Goal: Complete application form

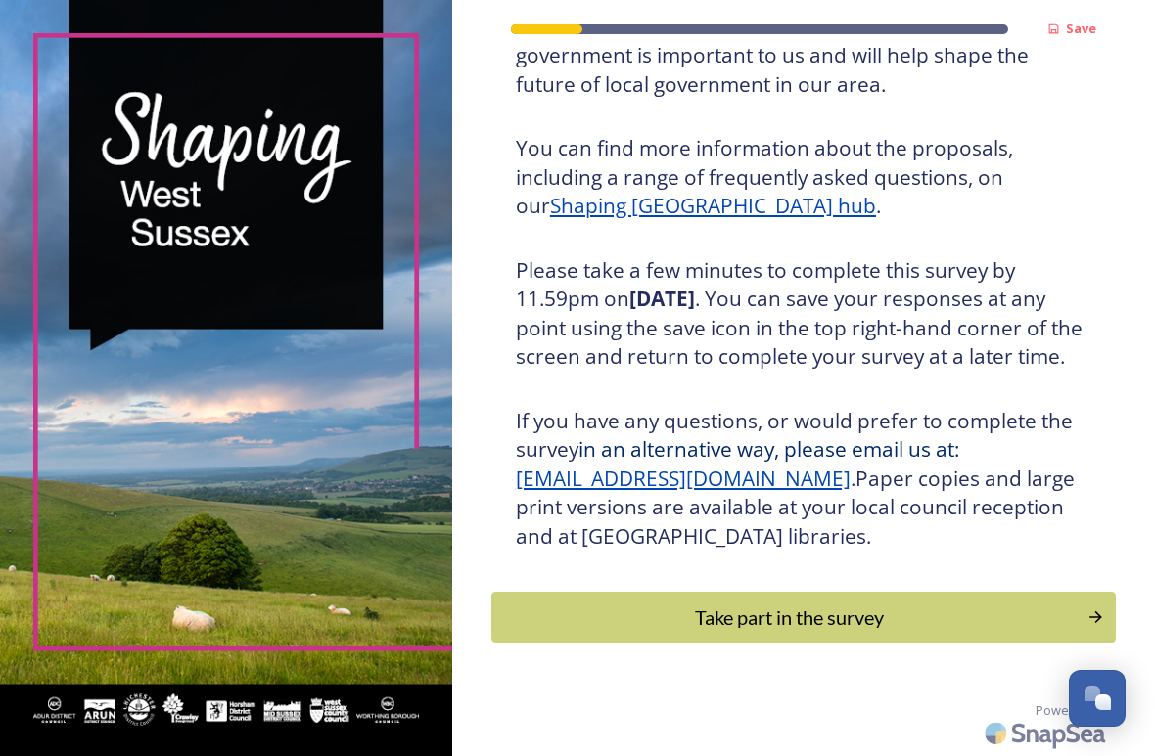
scroll to position [229, 0]
click at [667, 627] on div "Take part in the survey" at bounding box center [789, 617] width 574 height 29
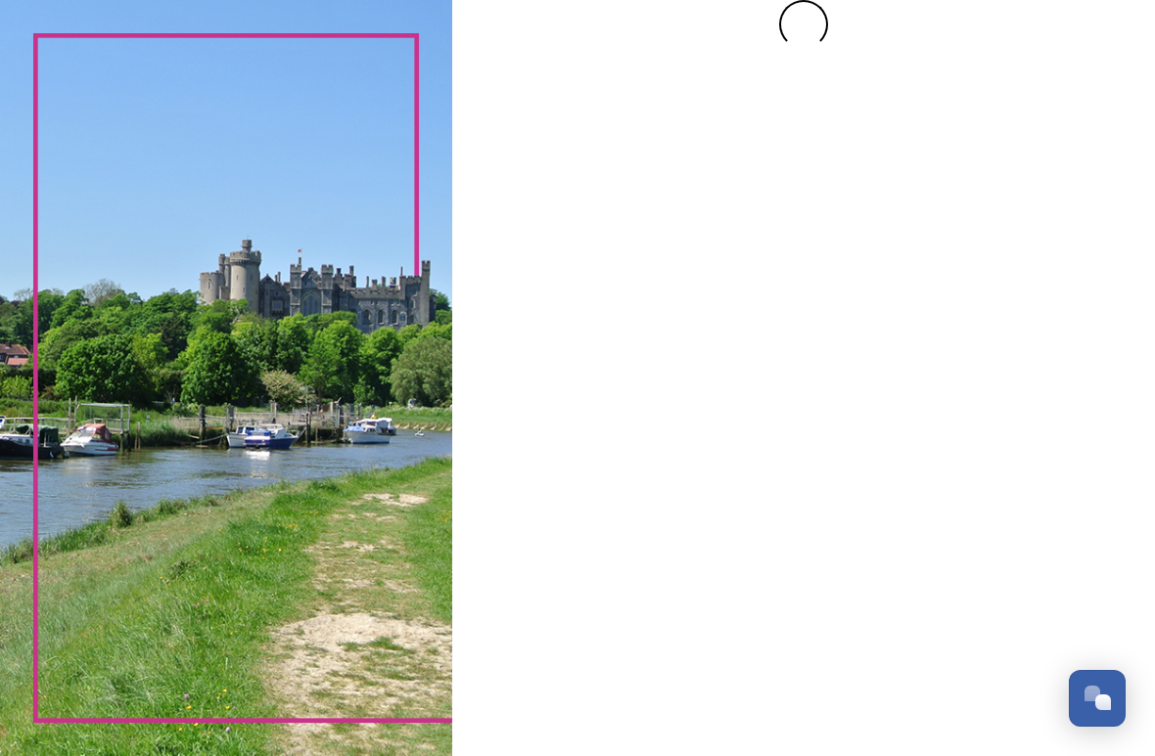
scroll to position [0, 0]
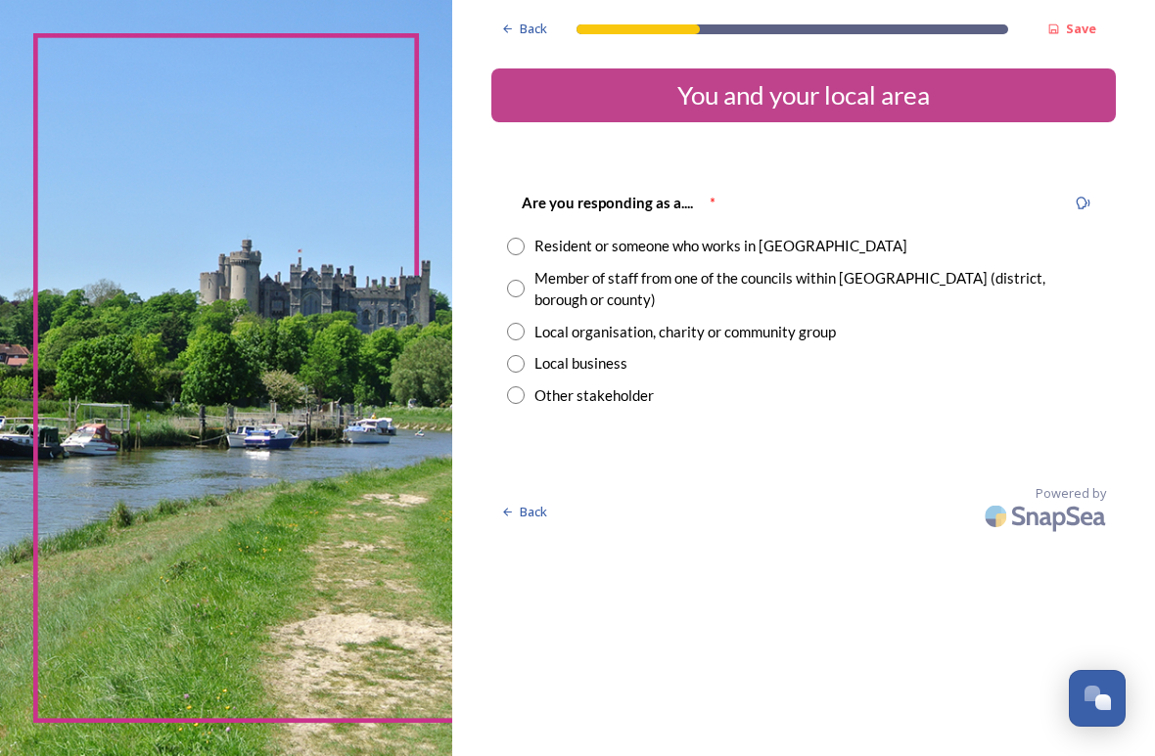
click at [524, 249] on input "radio" at bounding box center [516, 247] width 18 height 18
radio input "true"
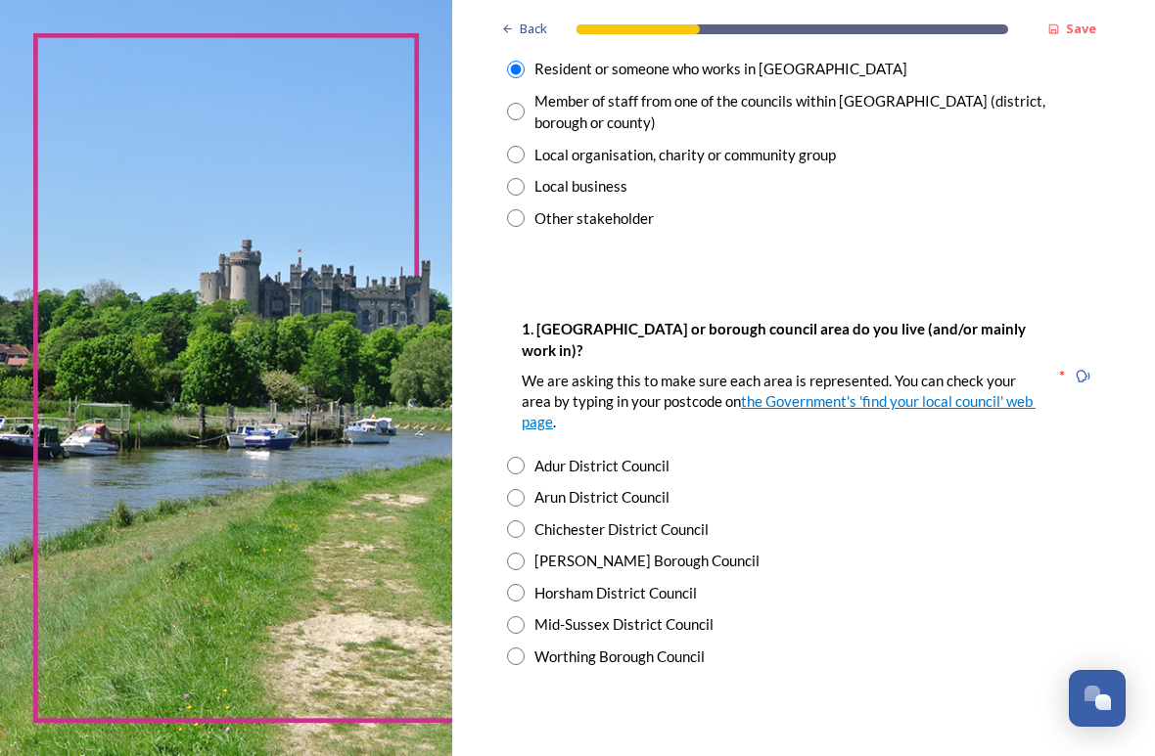
scroll to position [177, 0]
click at [518, 457] on input "radio" at bounding box center [516, 466] width 18 height 18
radio input "true"
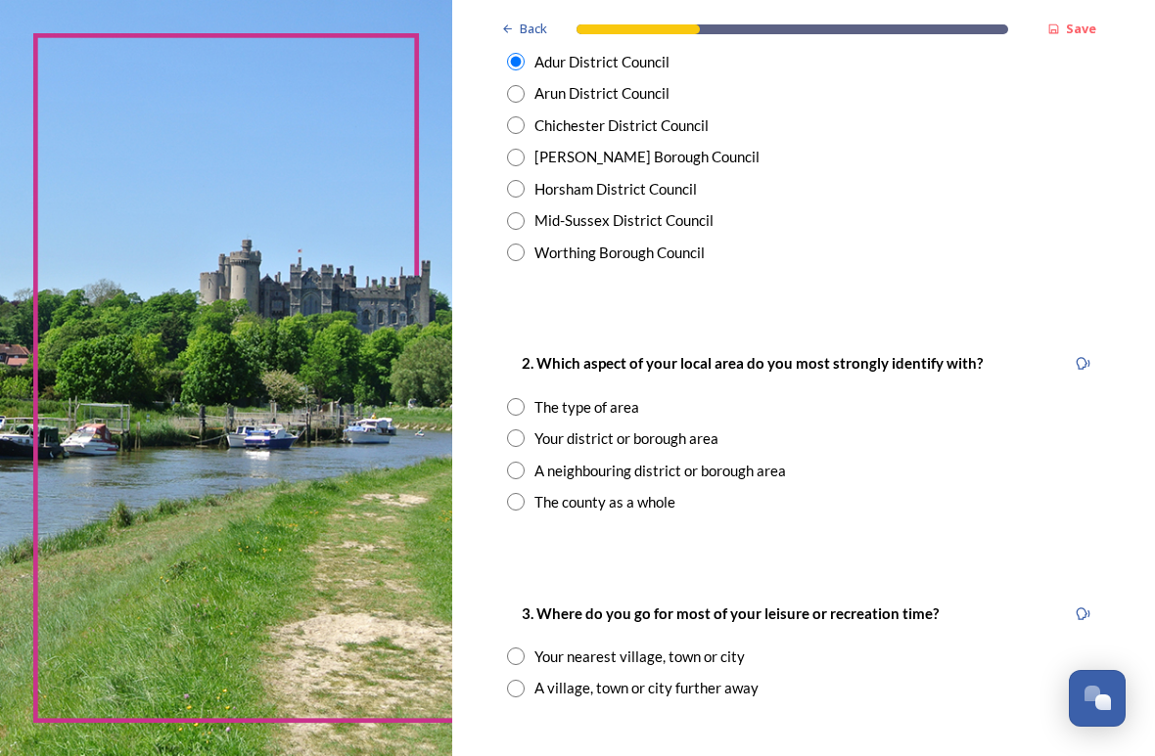
scroll to position [582, 0]
click at [524, 429] on input "radio" at bounding box center [516, 438] width 18 height 18
radio input "true"
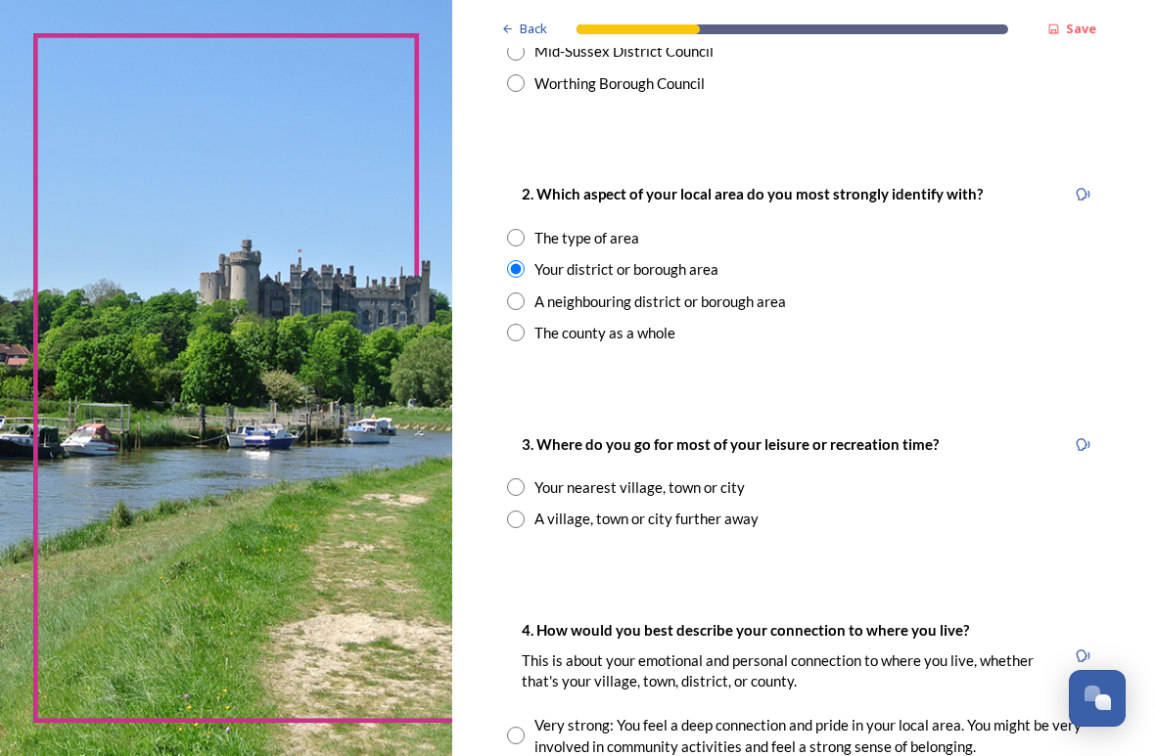
scroll to position [787, 0]
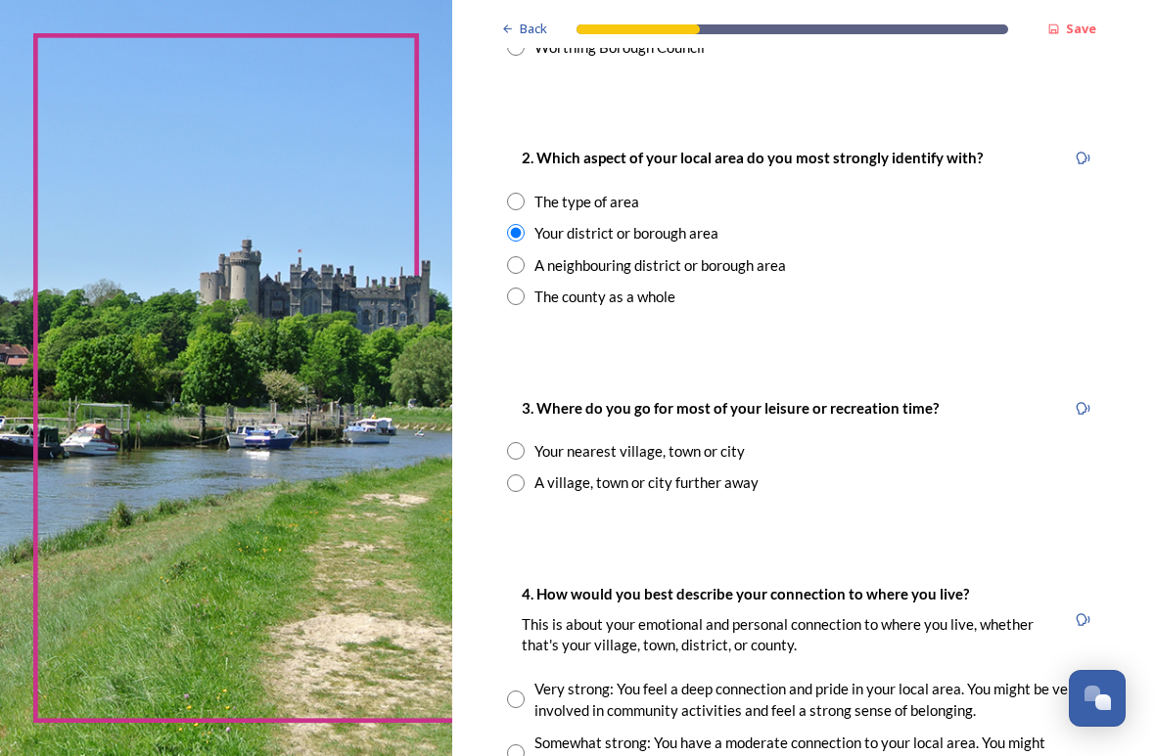
click at [524, 442] on input "radio" at bounding box center [516, 451] width 18 height 18
radio input "true"
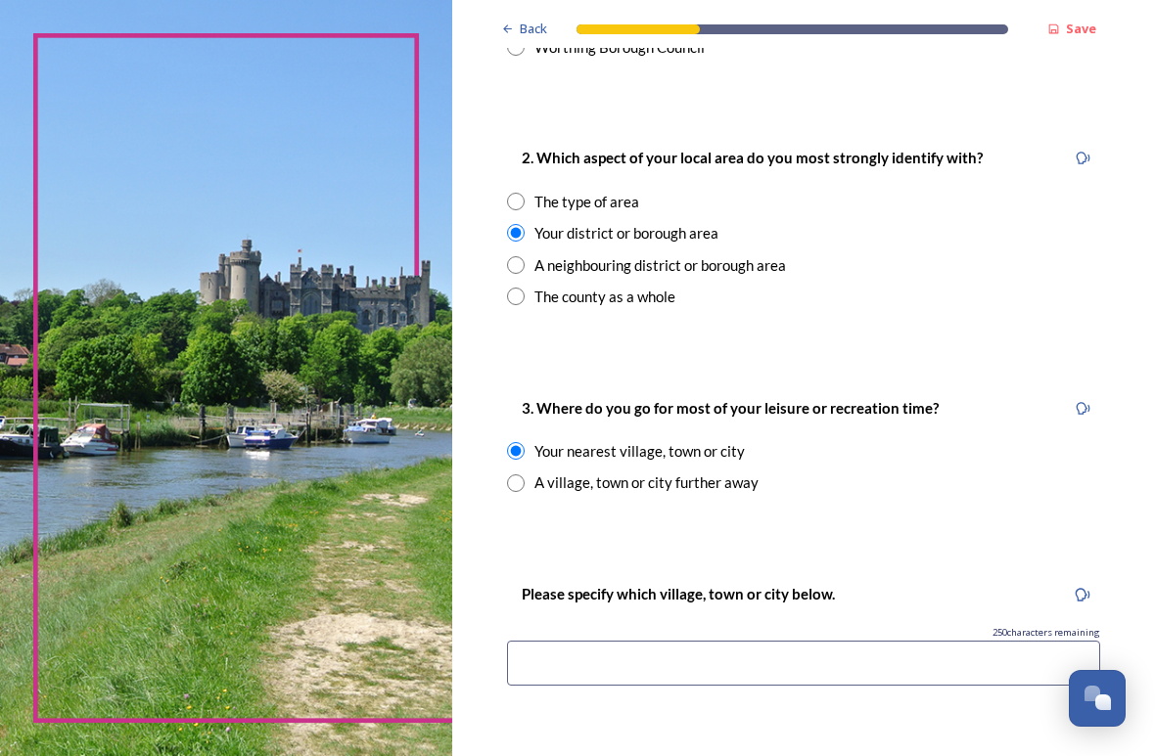
click at [543, 504] on div "Back Save You and your local area Are you responding as a.... * Resident or som…" at bounding box center [803, 499] width 624 height 2572
click at [572, 641] on input at bounding box center [803, 663] width 593 height 45
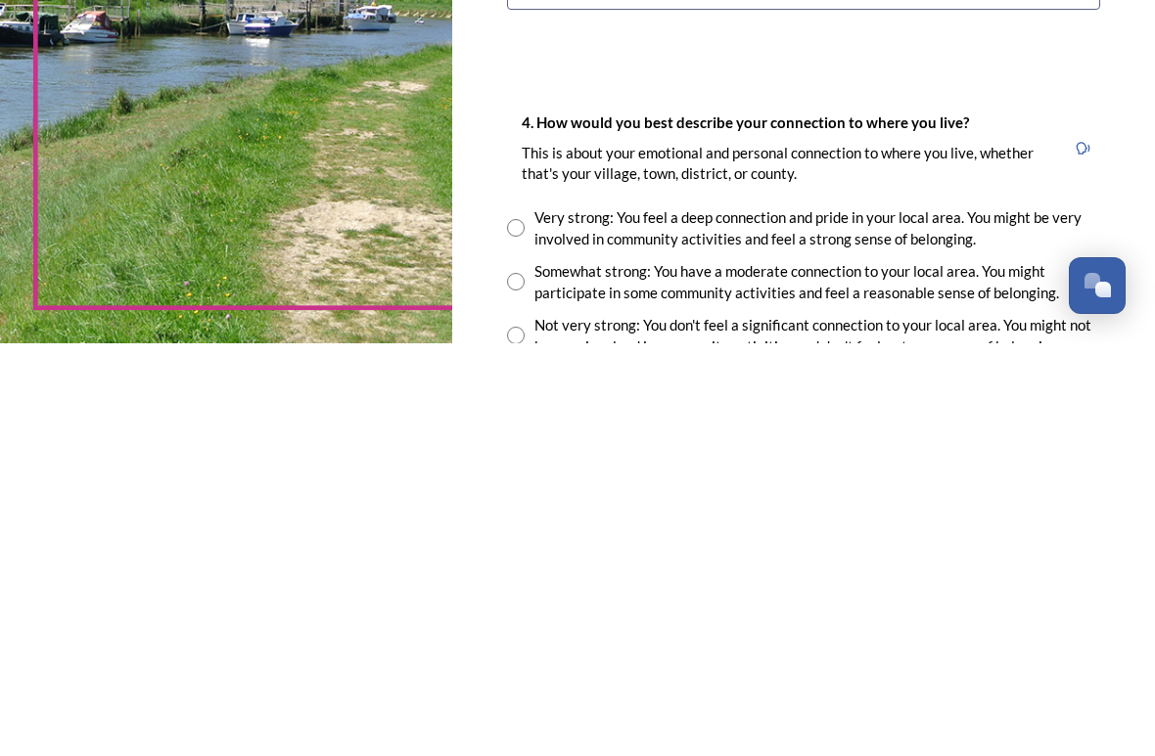
scroll to position [1051, 0]
type input "Shoreham by sea"
click at [520, 631] on input "radio" at bounding box center [516, 640] width 18 height 18
radio input "true"
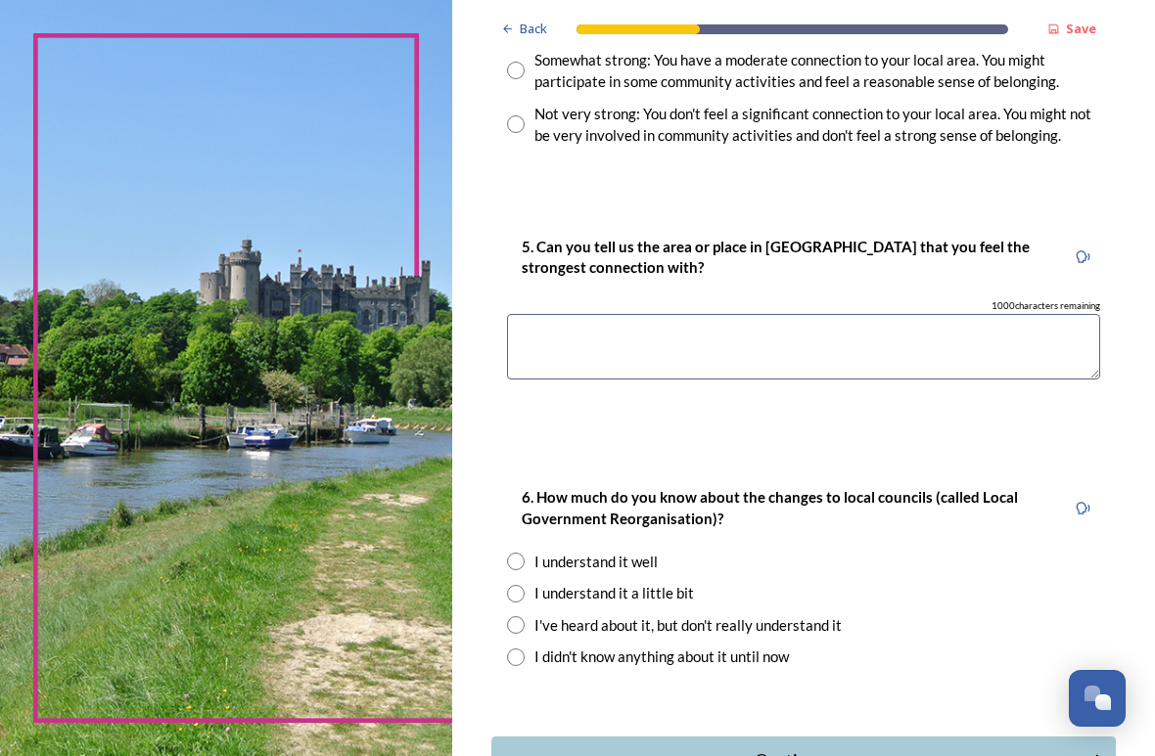
scroll to position [1674, 0]
click at [560, 314] on textarea at bounding box center [803, 347] width 593 height 66
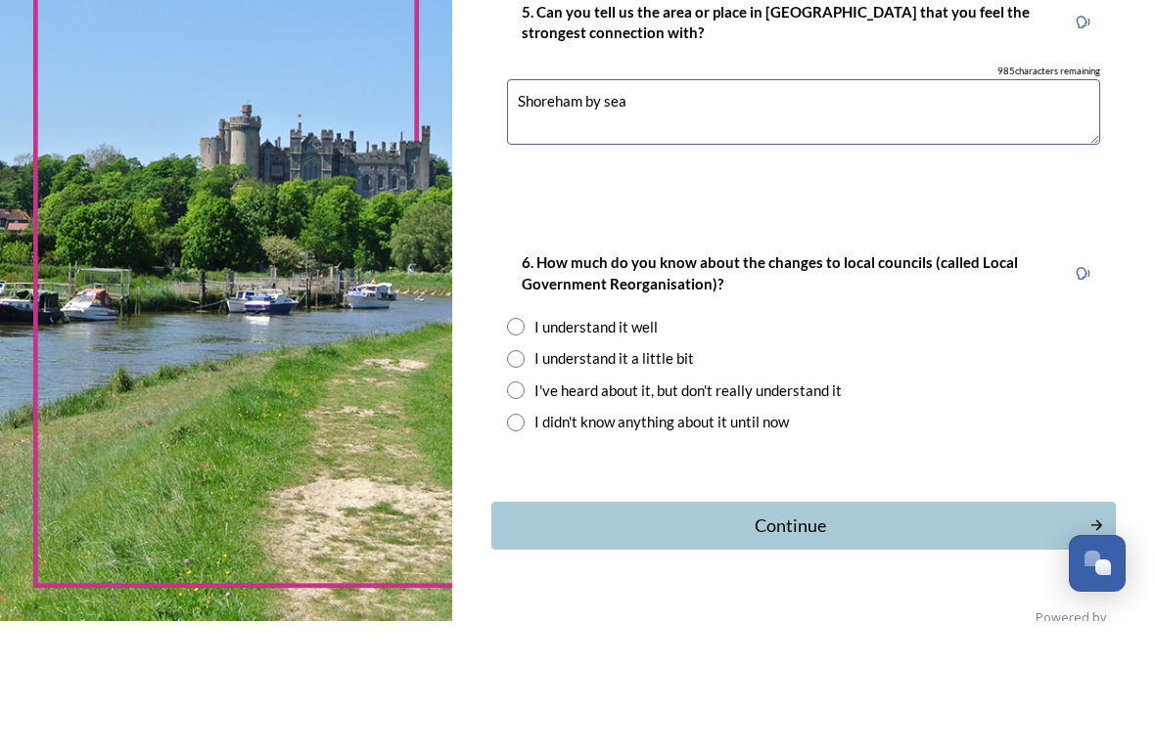
scroll to position [1773, 0]
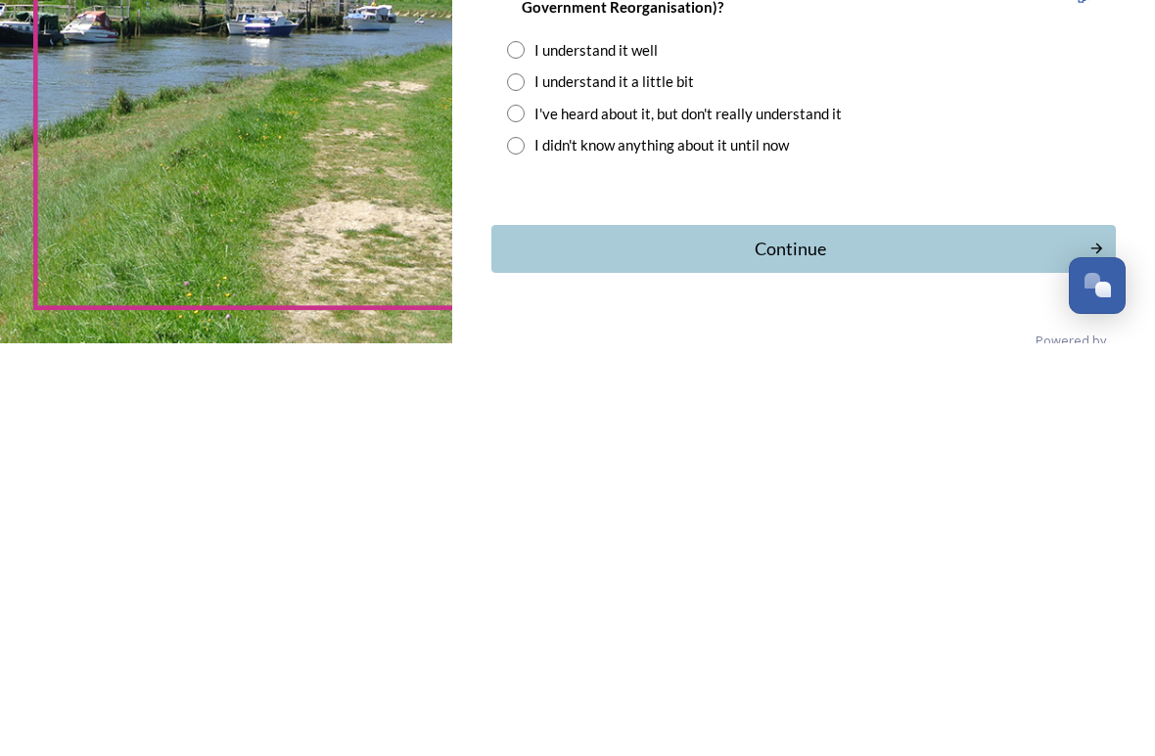
type textarea "Shoreham by sea"
click at [524, 486] on input "radio" at bounding box center [516, 495] width 18 height 18
radio input "true"
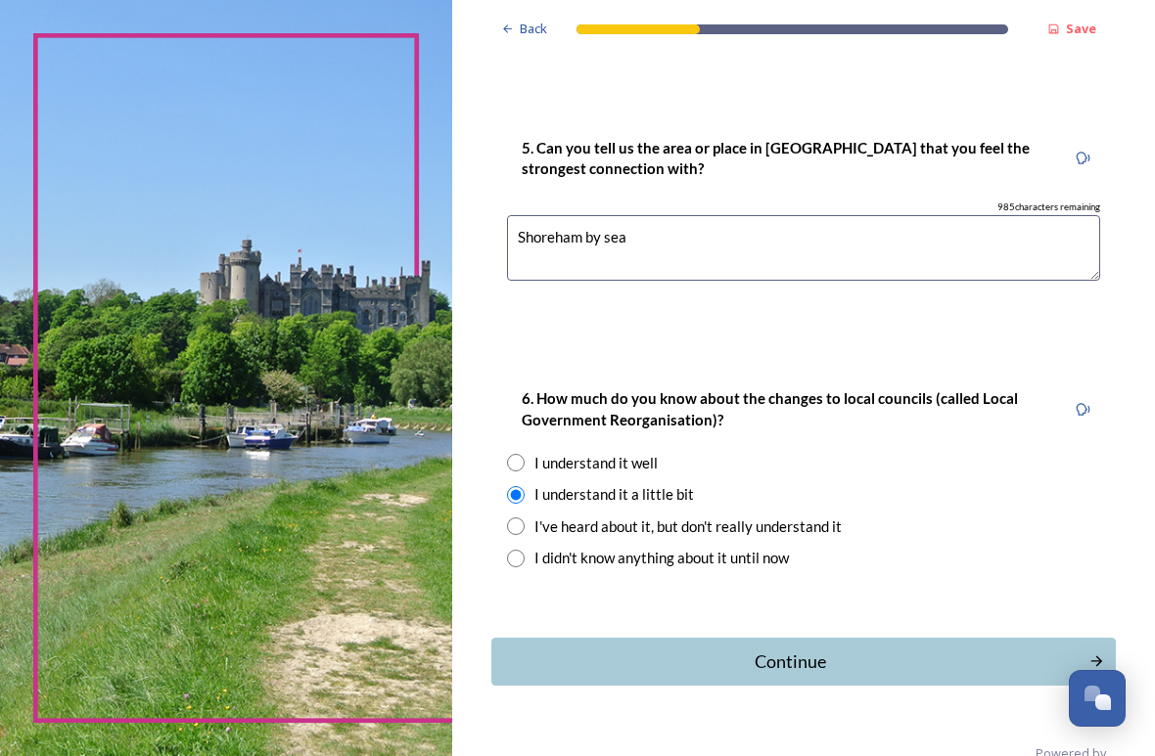
click at [838, 649] on div "Continue" at bounding box center [790, 662] width 576 height 26
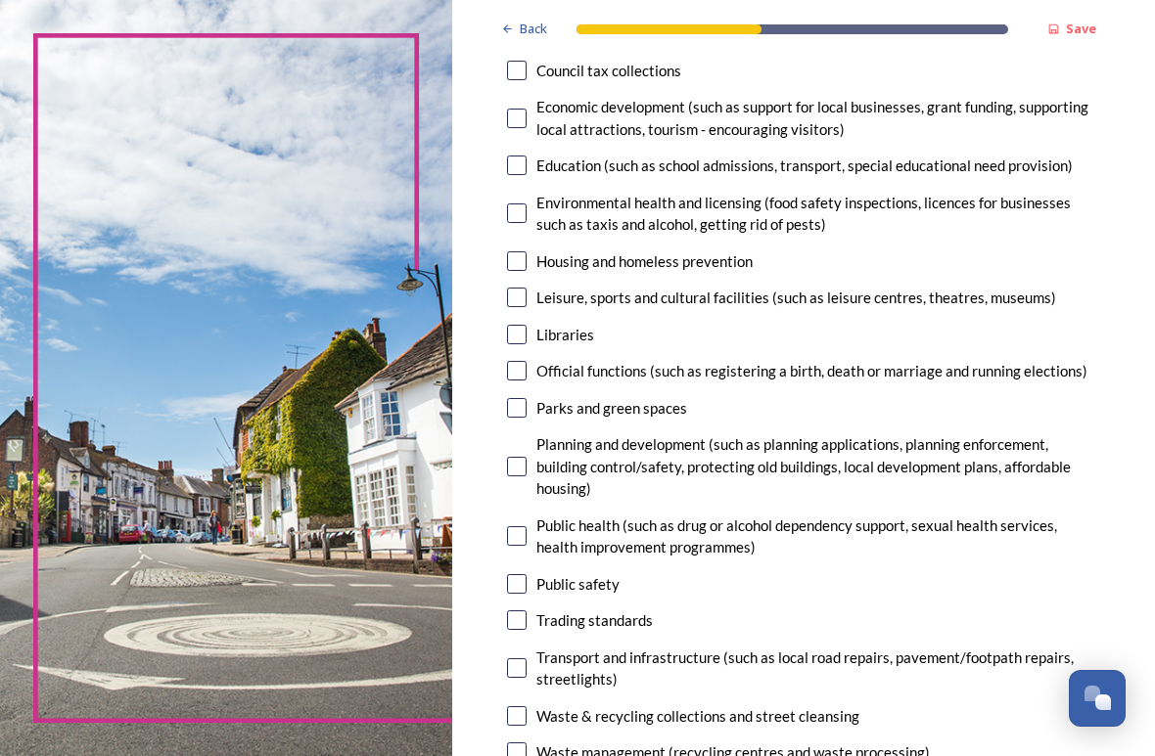
scroll to position [392, 0]
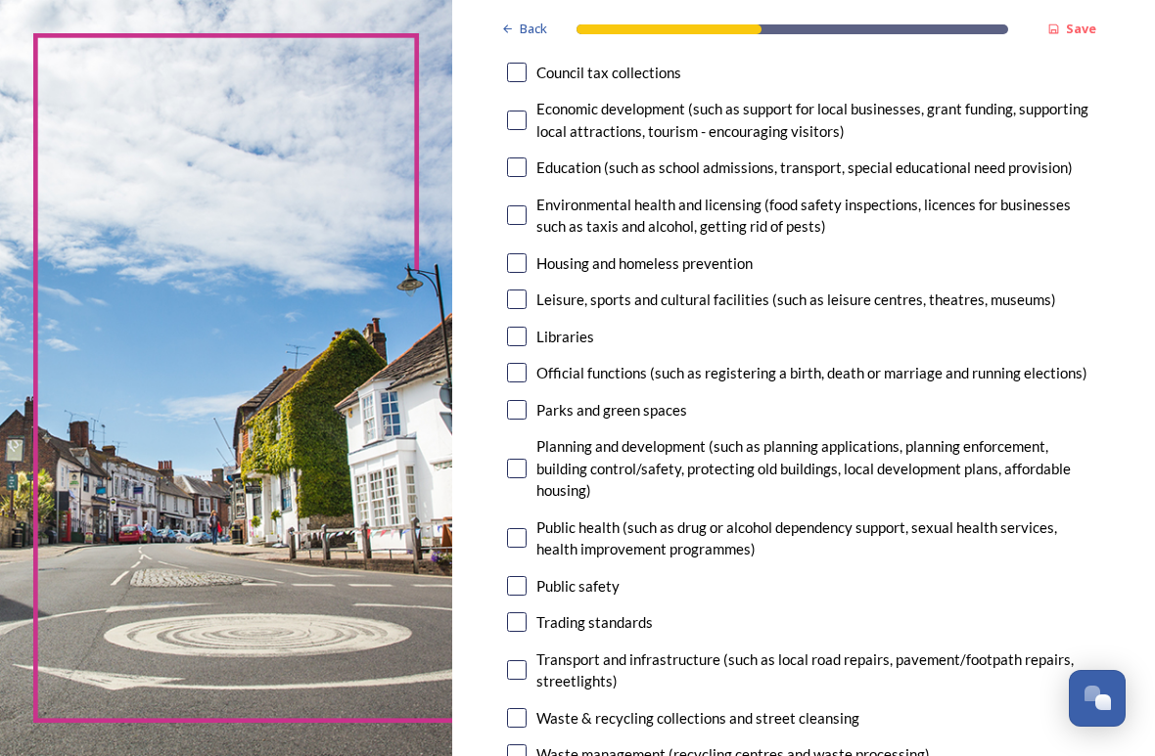
click at [526, 459] on input "checkbox" at bounding box center [517, 469] width 20 height 20
checkbox input "true"
click at [526, 404] on input "checkbox" at bounding box center [517, 410] width 20 height 20
checkbox input "true"
click at [526, 295] on input "checkbox" at bounding box center [517, 300] width 20 height 20
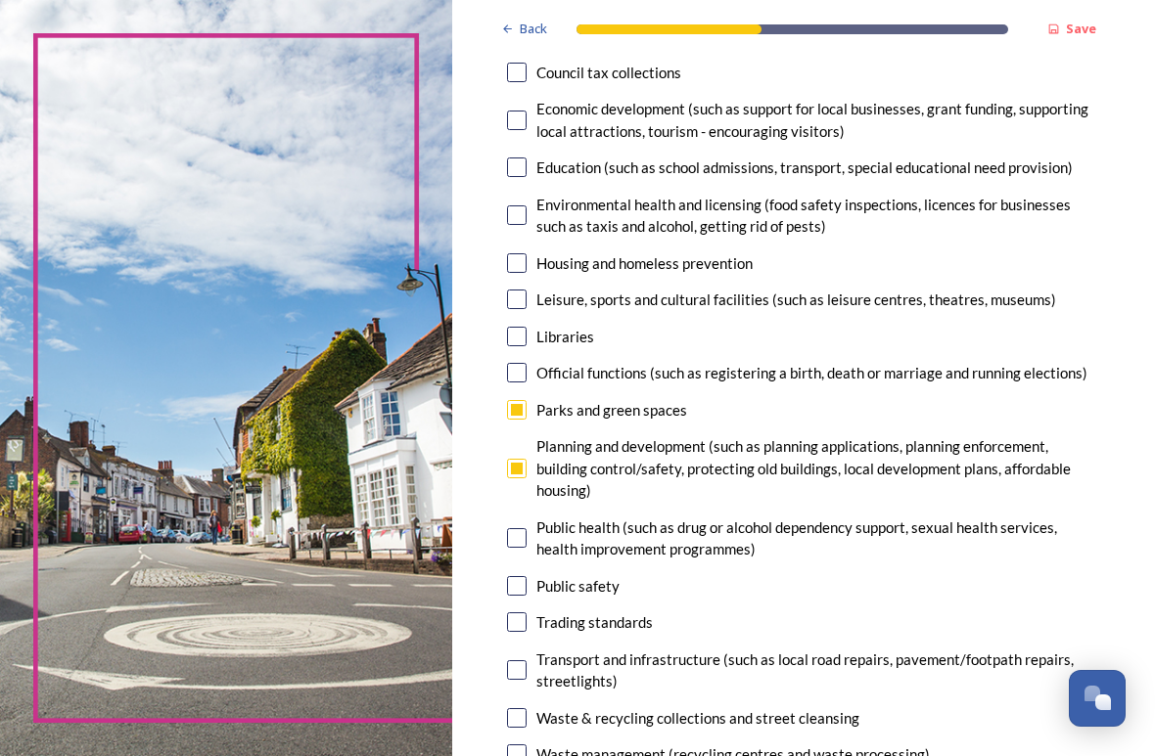
checkbox input "true"
click at [521, 253] on input "checkbox" at bounding box center [517, 263] width 20 height 20
checkbox input "true"
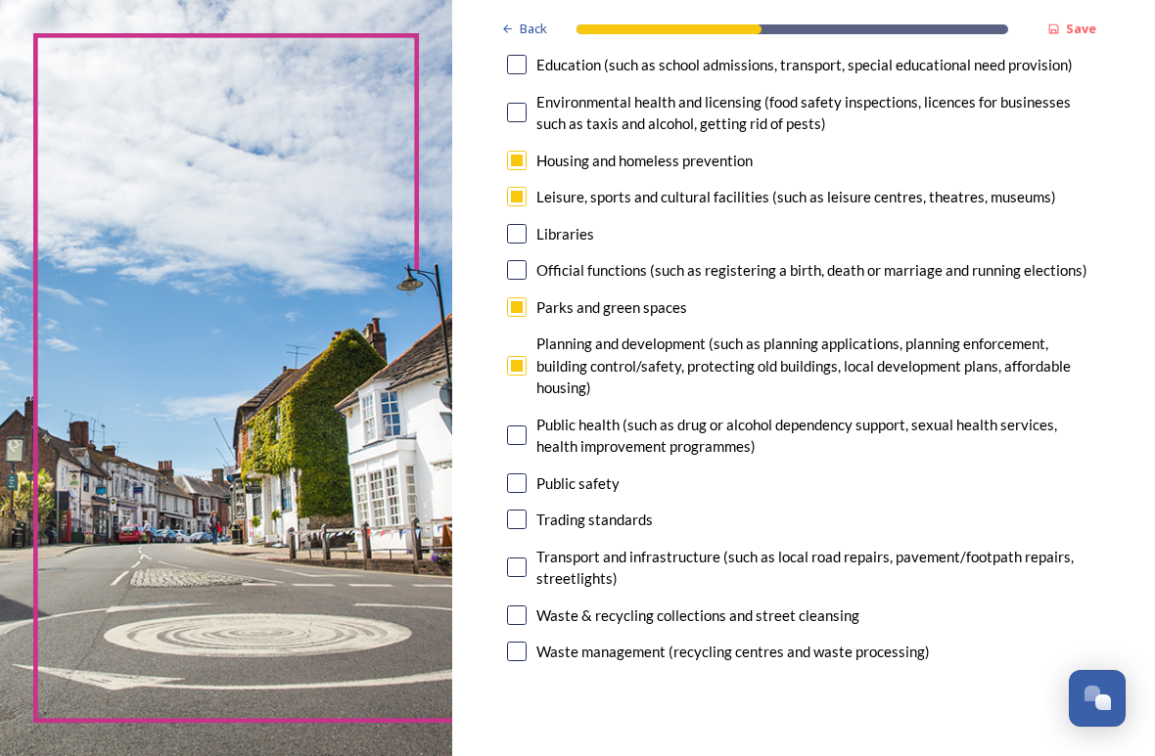
scroll to position [495, 0]
click at [526, 558] on input "checkbox" at bounding box center [517, 568] width 20 height 20
checkbox input "true"
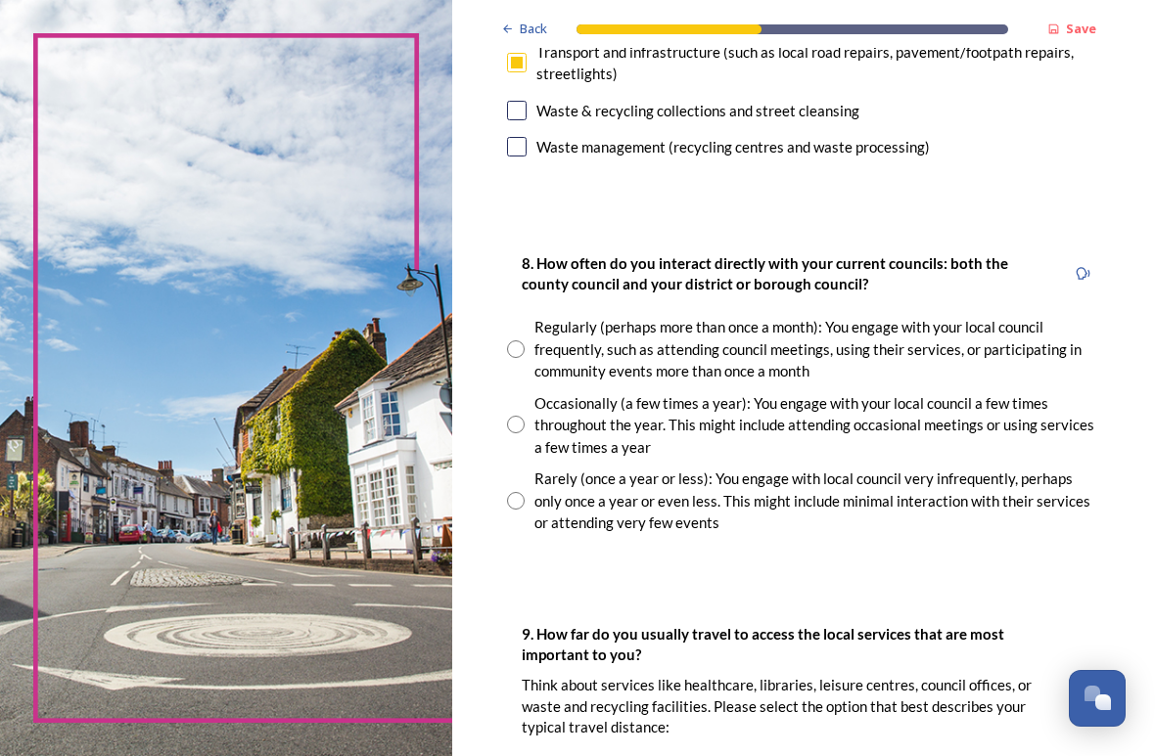
scroll to position [1000, 0]
click at [524, 340] on input "radio" at bounding box center [516, 349] width 18 height 18
radio input "true"
click at [1152, 669] on div "Back Save Your local services 7. Council services will continue, no matter what…" at bounding box center [803, 324] width 702 height 2649
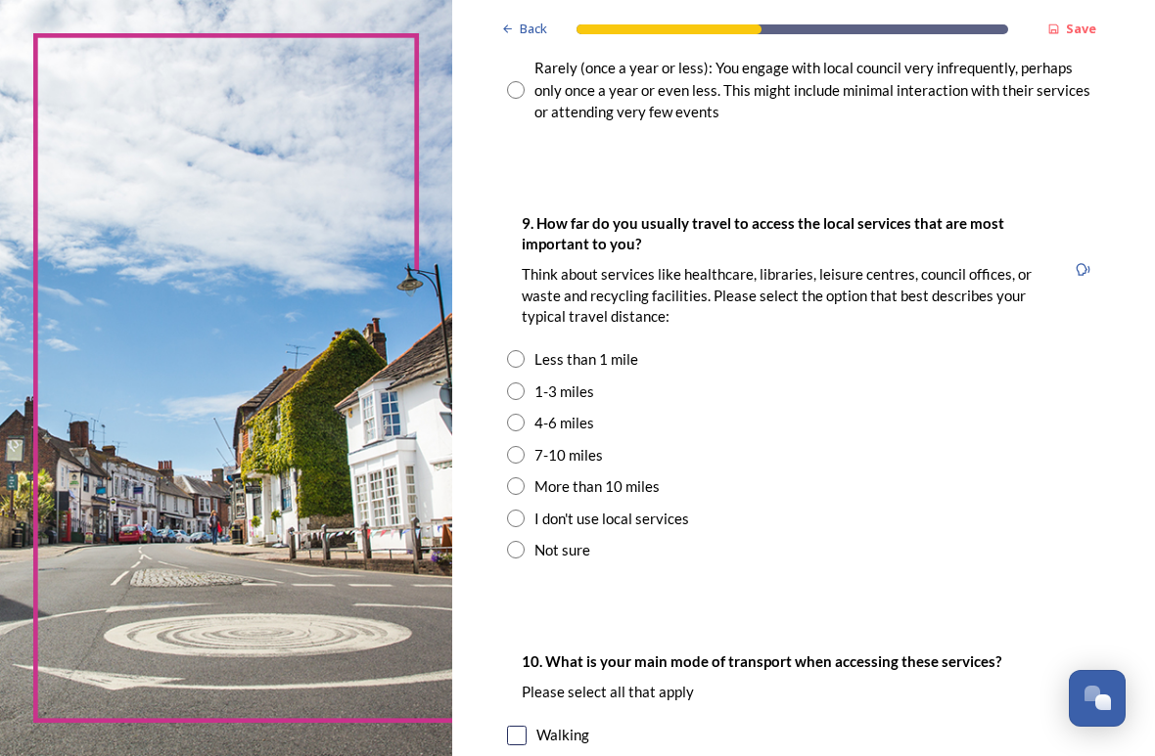
scroll to position [1409, 0]
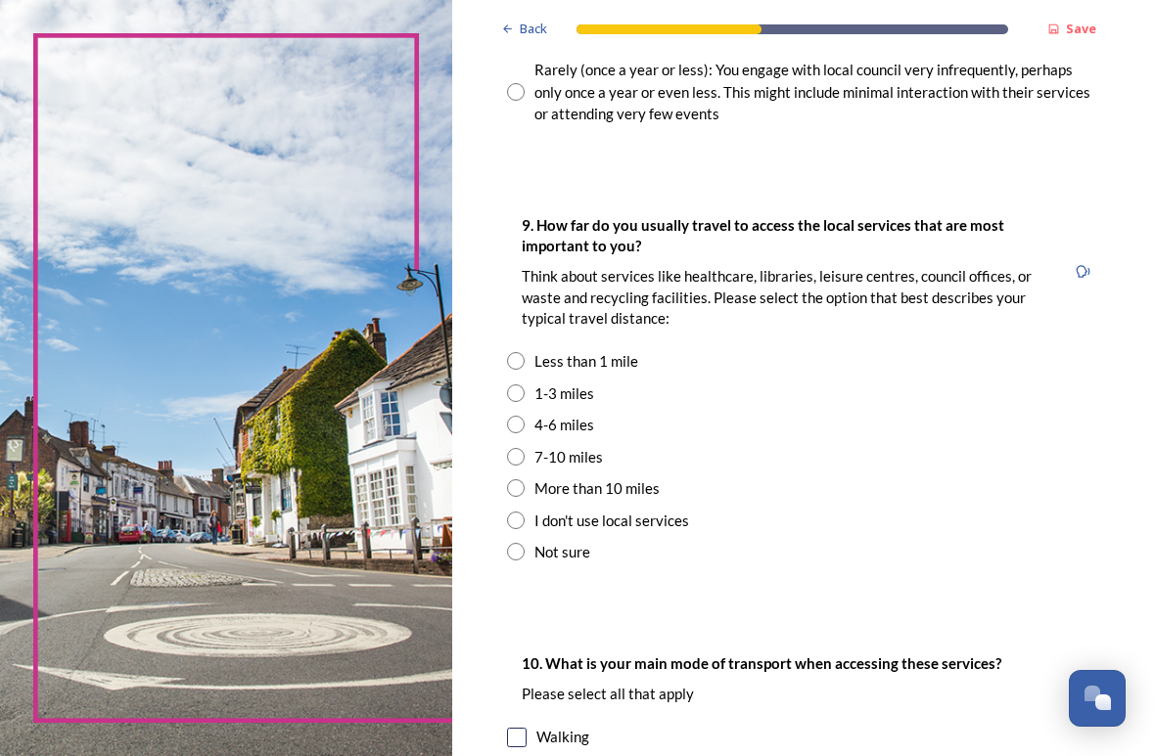
click at [524, 385] on input "radio" at bounding box center [516, 394] width 18 height 18
radio input "true"
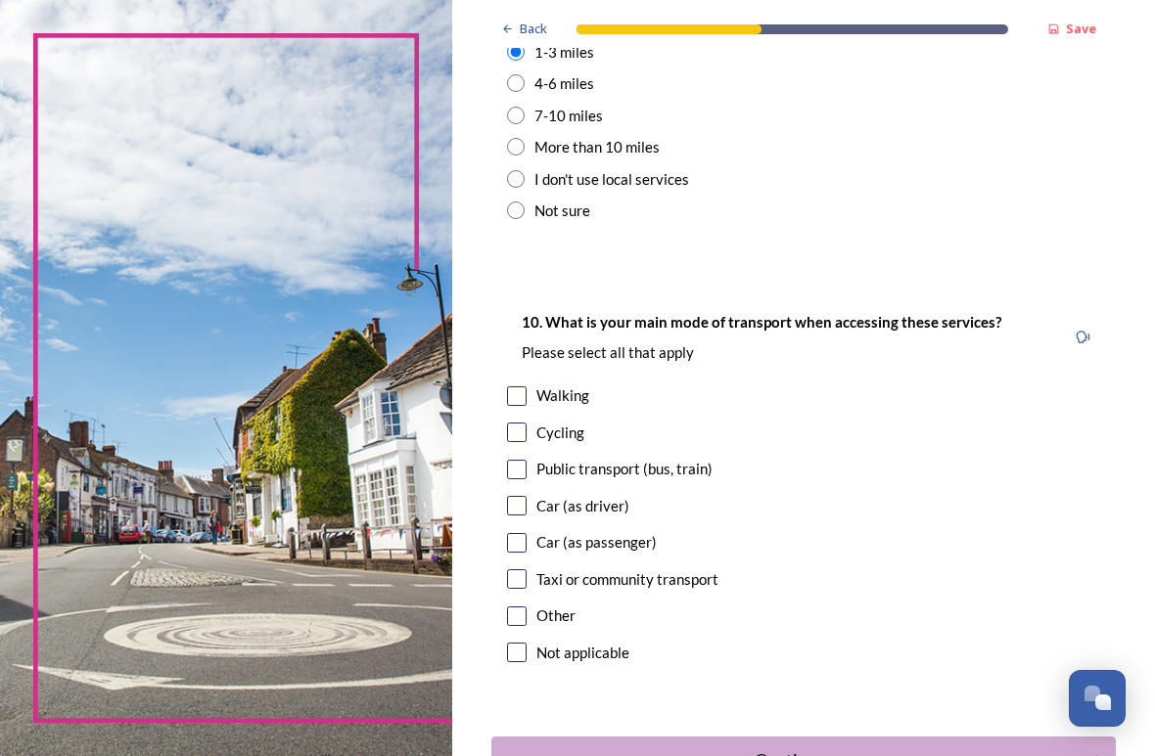
scroll to position [1750, 0]
click at [525, 496] on input "checkbox" at bounding box center [517, 506] width 20 height 20
checkbox input "true"
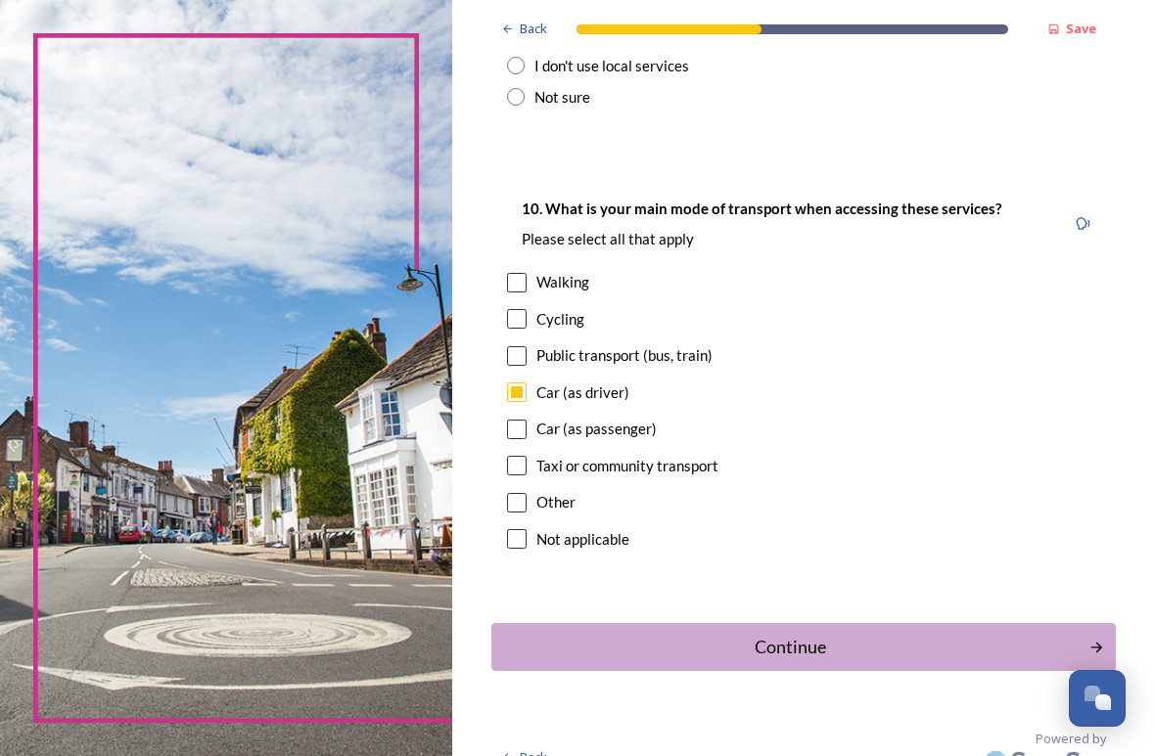
scroll to position [1863, 0]
click at [526, 274] on input "checkbox" at bounding box center [517, 284] width 20 height 20
checkbox input "true"
click at [939, 635] on div "Continue" at bounding box center [790, 648] width 576 height 26
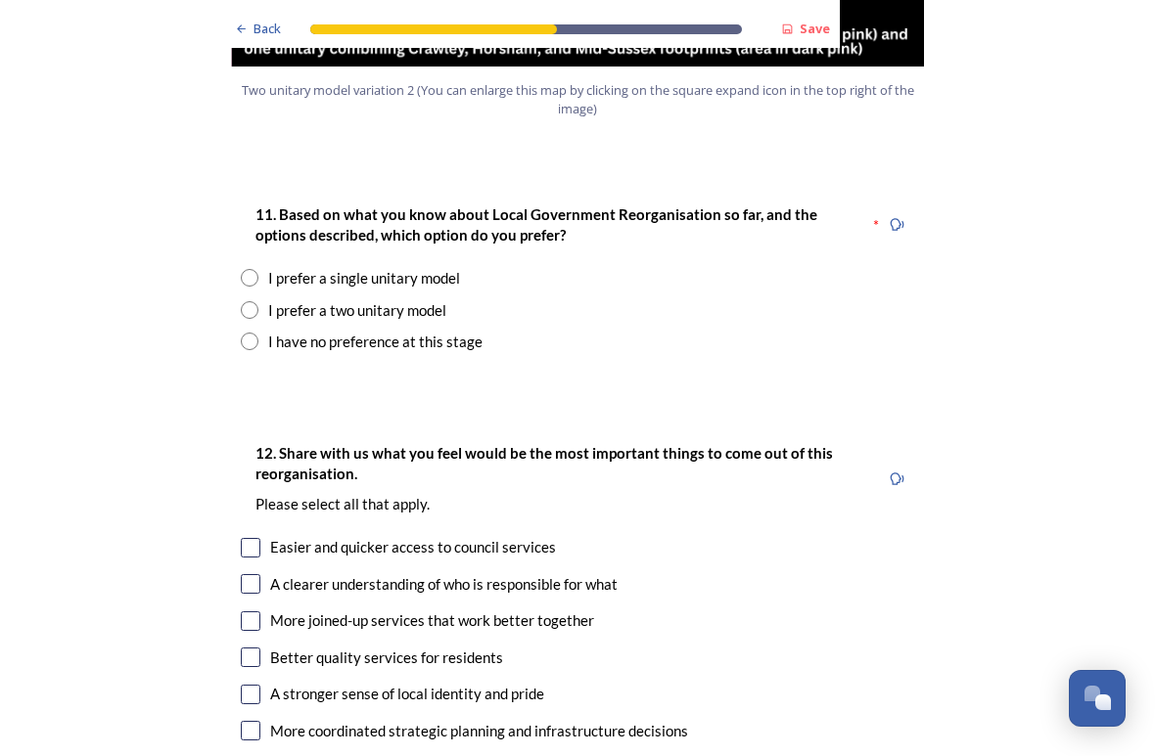
scroll to position [2536, 0]
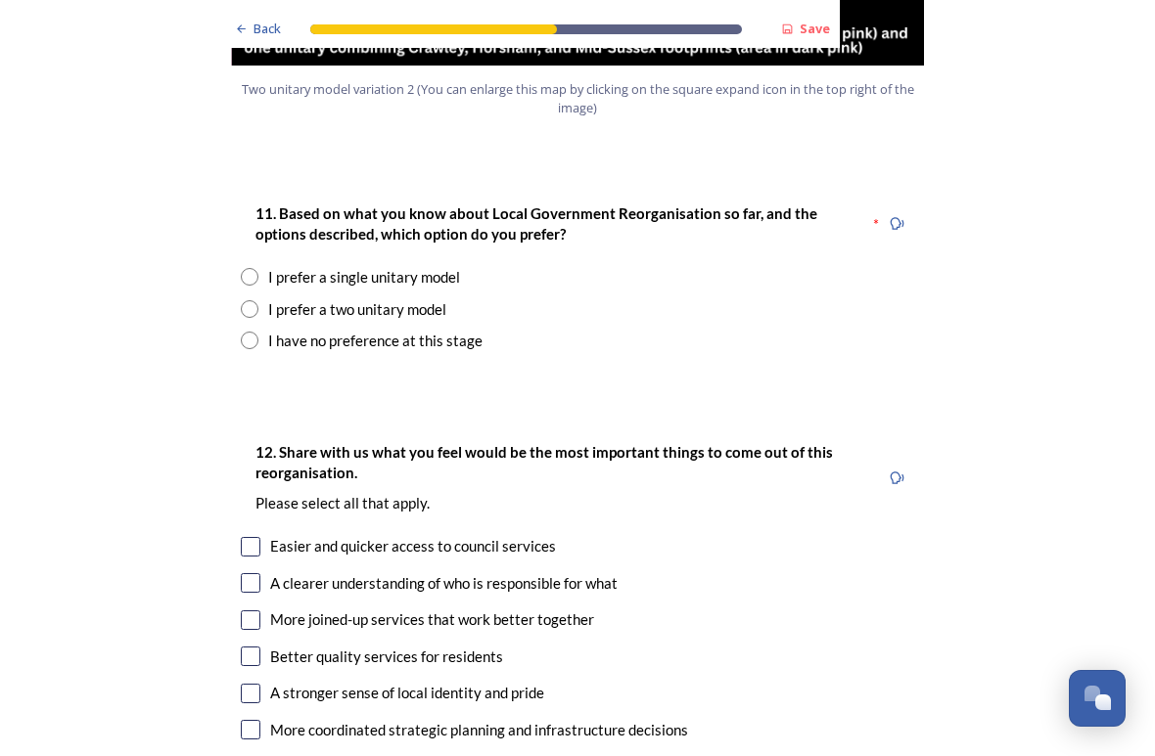
click at [244, 300] on input "radio" at bounding box center [250, 309] width 18 height 18
radio input "true"
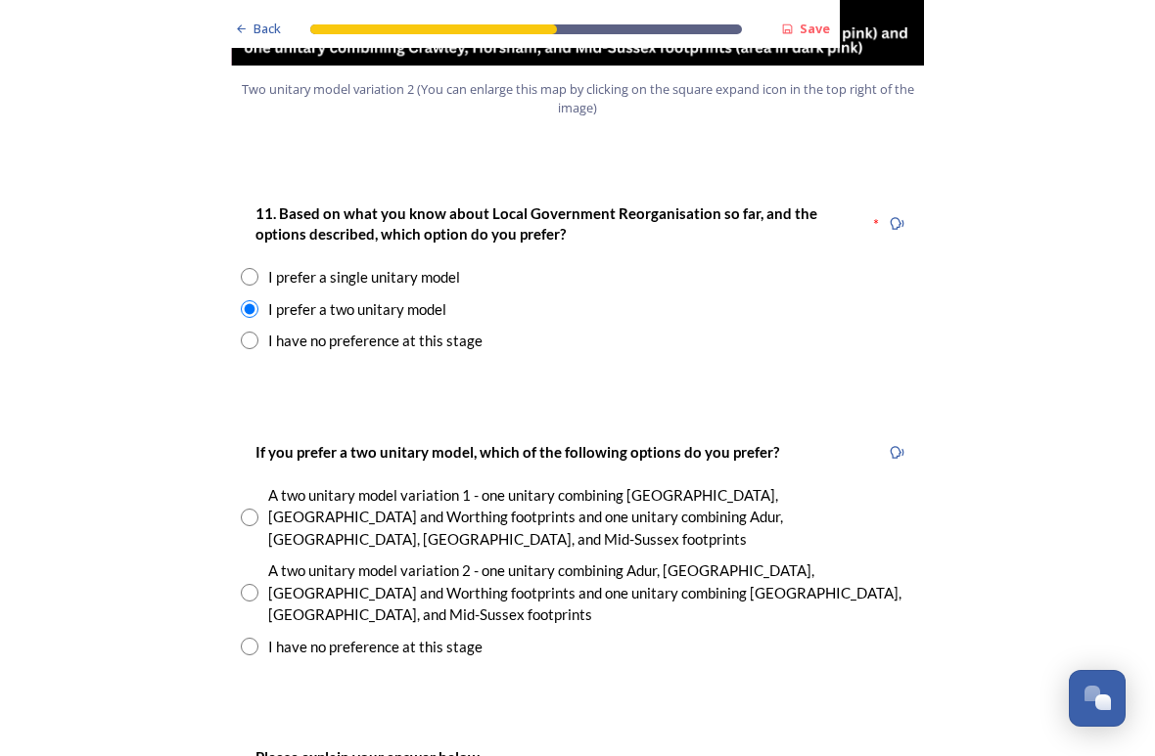
click at [248, 584] on input "radio" at bounding box center [250, 593] width 18 height 18
radio input "true"
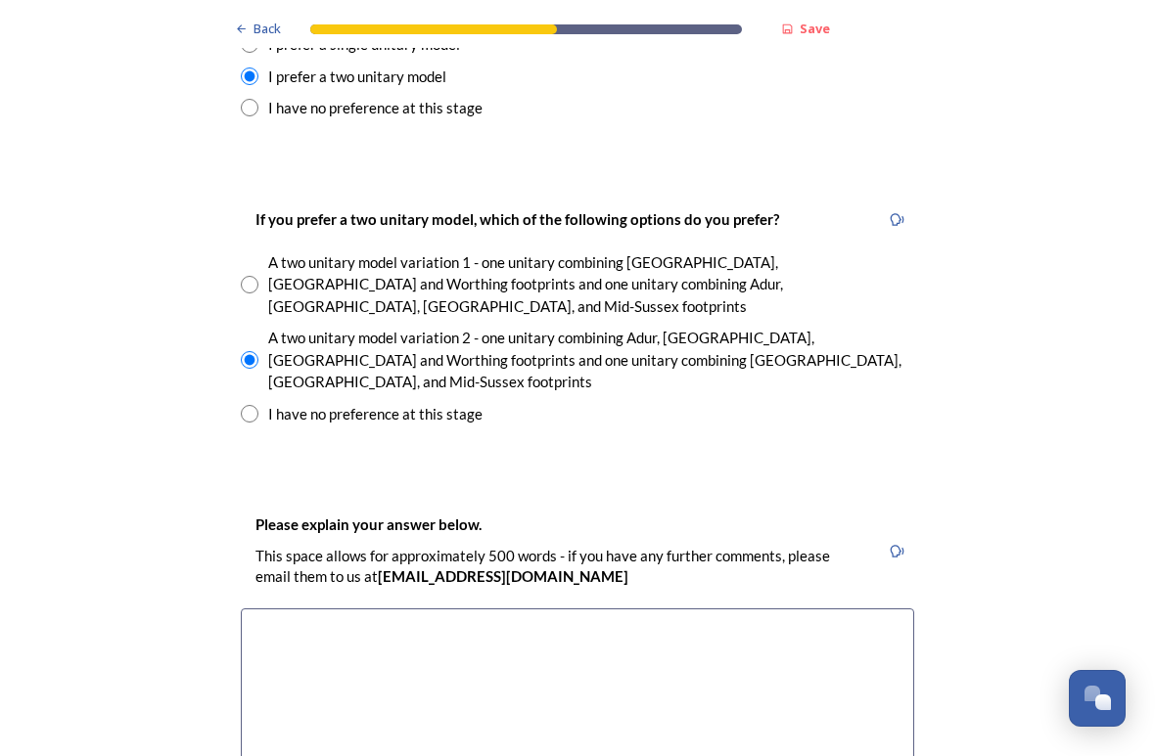
scroll to position [2769, 0]
click at [276, 609] on textarea at bounding box center [577, 719] width 673 height 220
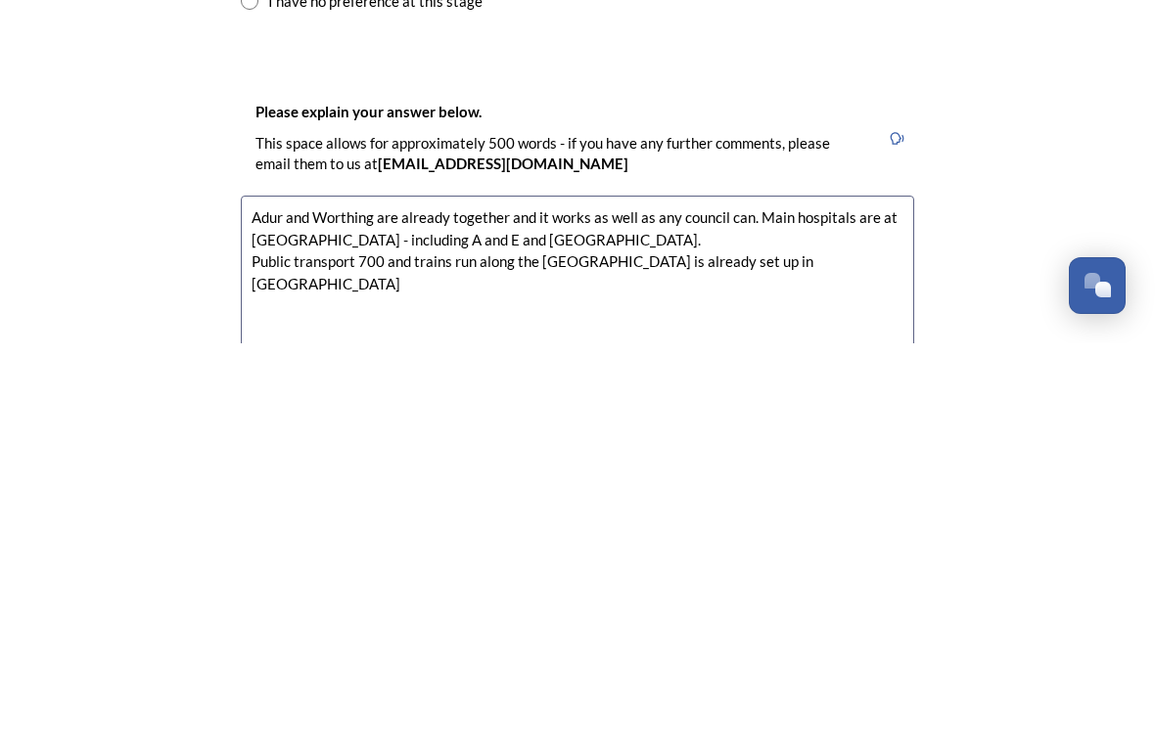
click at [541, 609] on textarea "Adur and Worthing are already together and it works as well as any council can.…" at bounding box center [577, 719] width 673 height 220
click at [754, 609] on textarea "Adur and Worthing are already together and although inefficient it works as wel…" at bounding box center [577, 719] width 673 height 220
click at [657, 609] on textarea "Adur and Worthing are already together and although inefficient it works as wel…" at bounding box center [577, 719] width 673 height 220
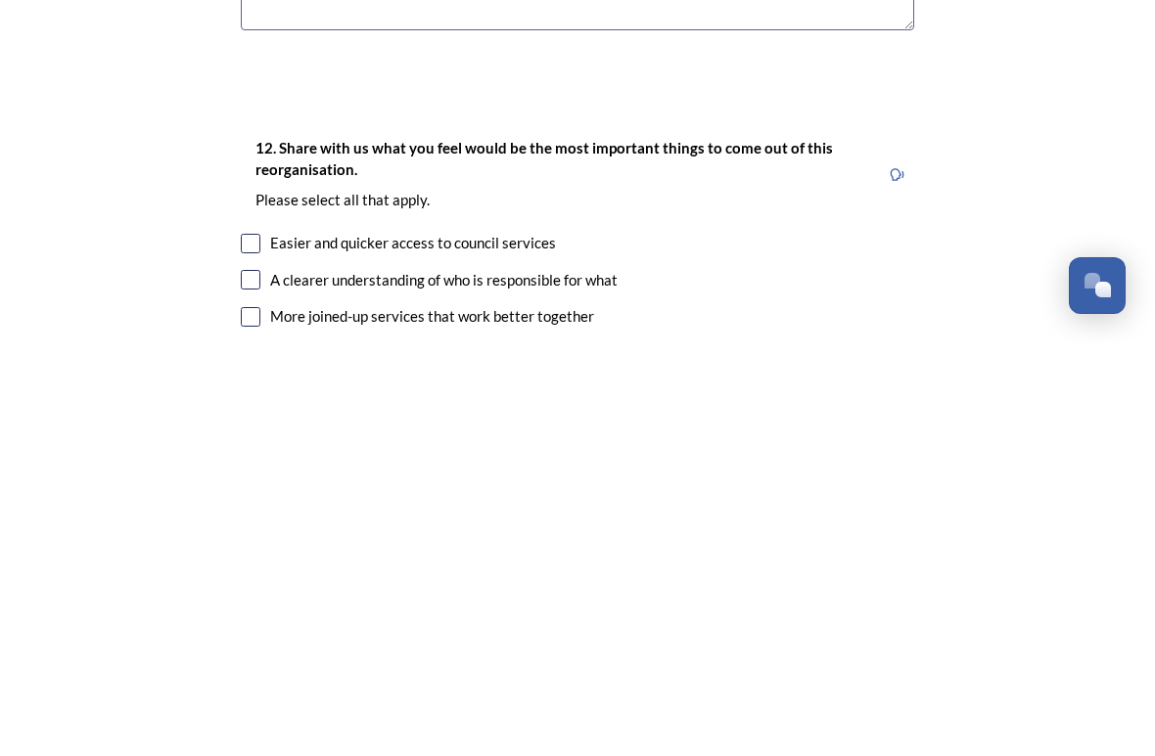
scroll to position [3154, 0]
type textarea "Adur and Worthing are already together and although inefficient - it works as w…"
click at [257, 647] on input "checkbox" at bounding box center [251, 657] width 20 height 20
checkbox input "true"
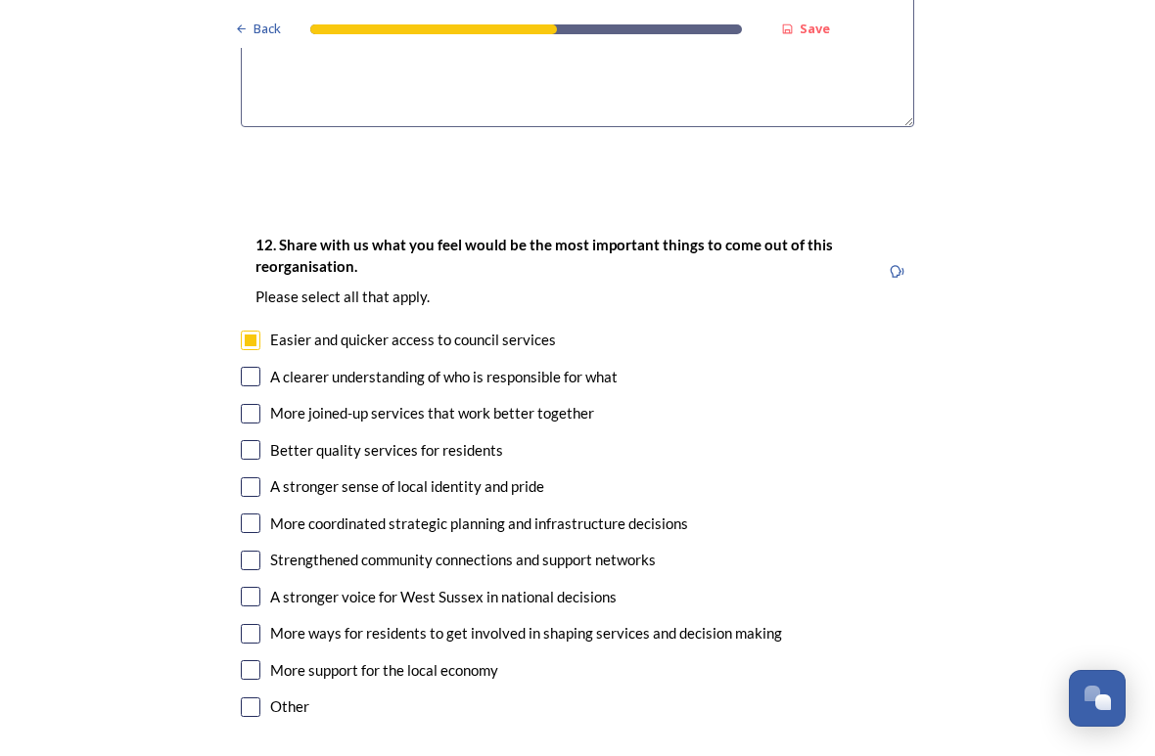
scroll to position [3470, 0]
click at [255, 404] on input "checkbox" at bounding box center [251, 414] width 20 height 20
checkbox input "true"
click at [249, 440] on input "checkbox" at bounding box center [251, 450] width 20 height 20
checkbox input "true"
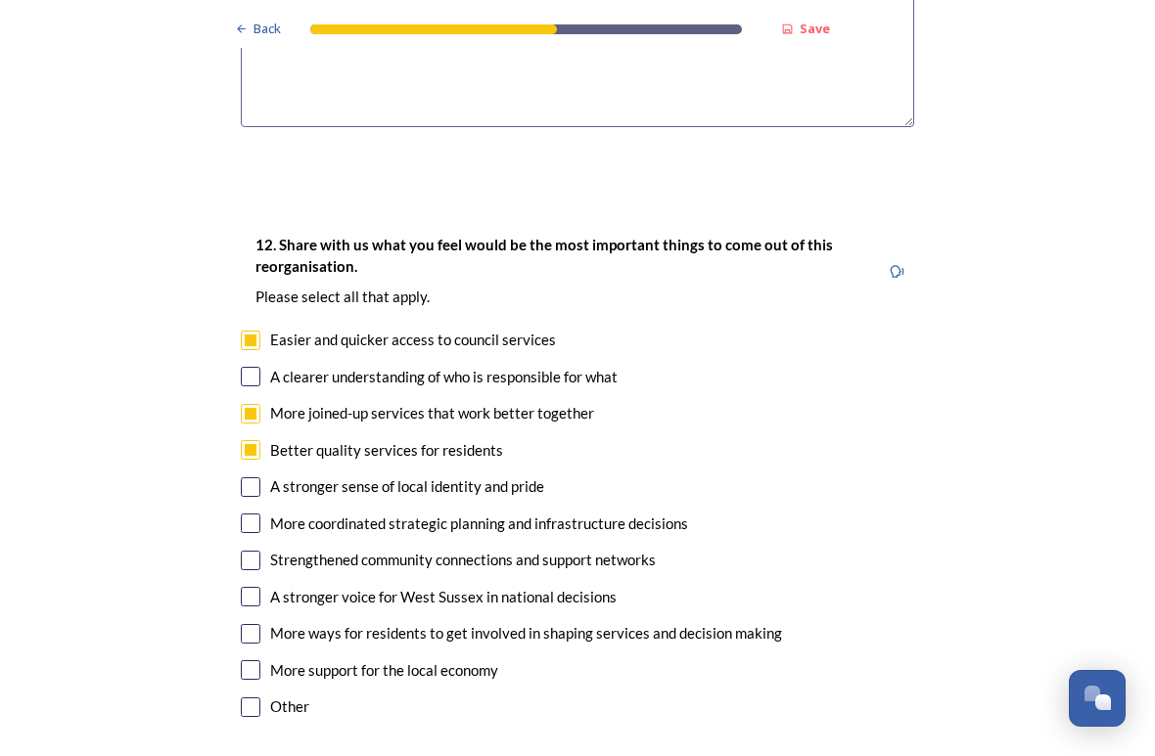
click at [250, 514] on input "checkbox" at bounding box center [251, 524] width 20 height 20
checkbox input "true"
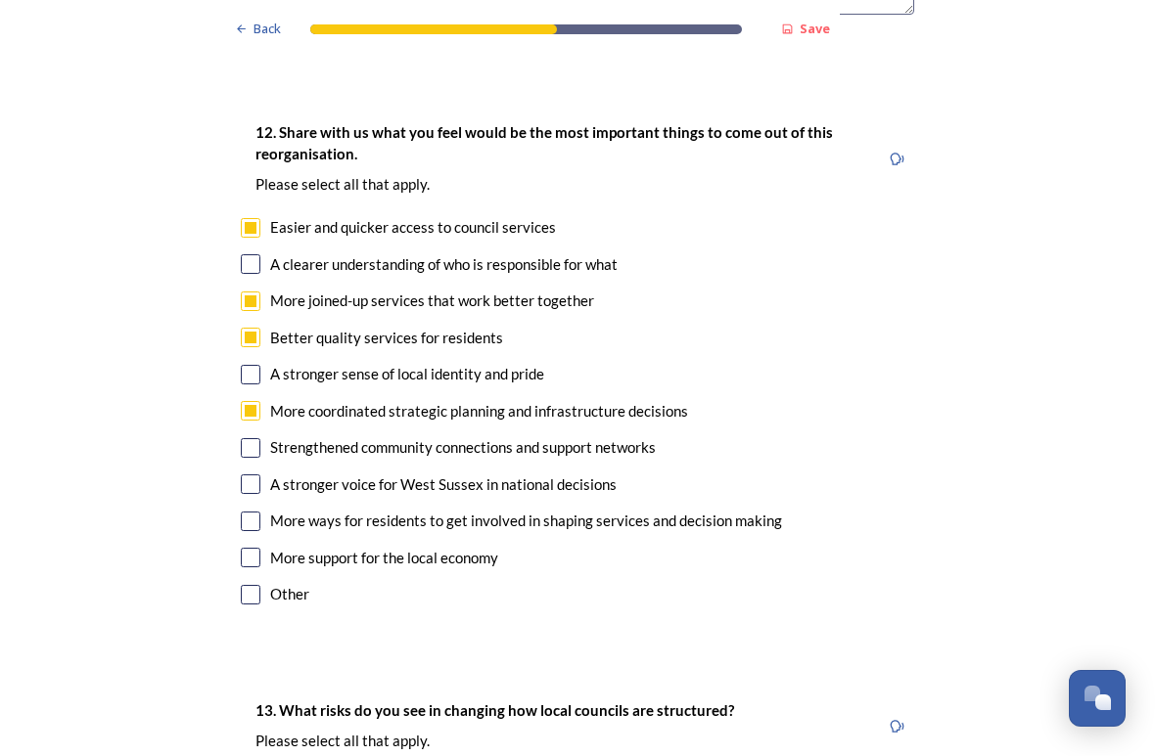
scroll to position [3583, 0]
click at [257, 254] on input "checkbox" at bounding box center [251, 264] width 20 height 20
checkbox input "true"
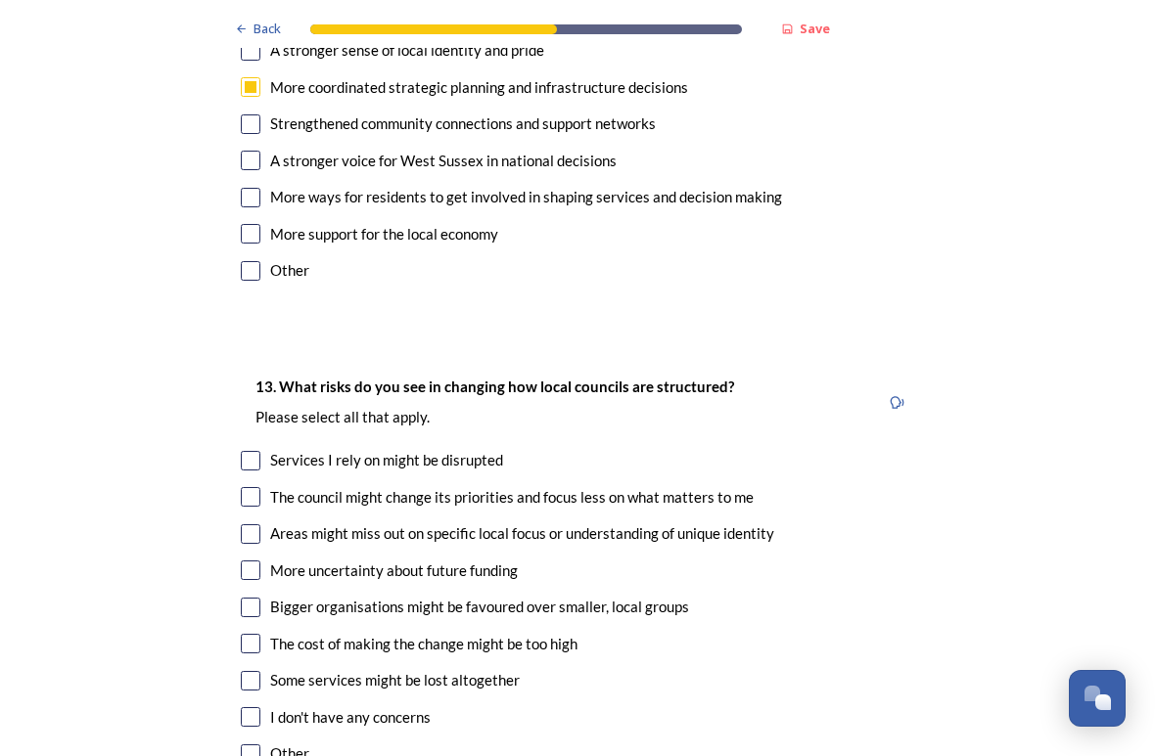
scroll to position [3907, 0]
click at [251, 598] on input "checkbox" at bounding box center [251, 608] width 20 height 20
checkbox input "true"
click at [249, 634] on input "checkbox" at bounding box center [251, 644] width 20 height 20
checkbox input "true"
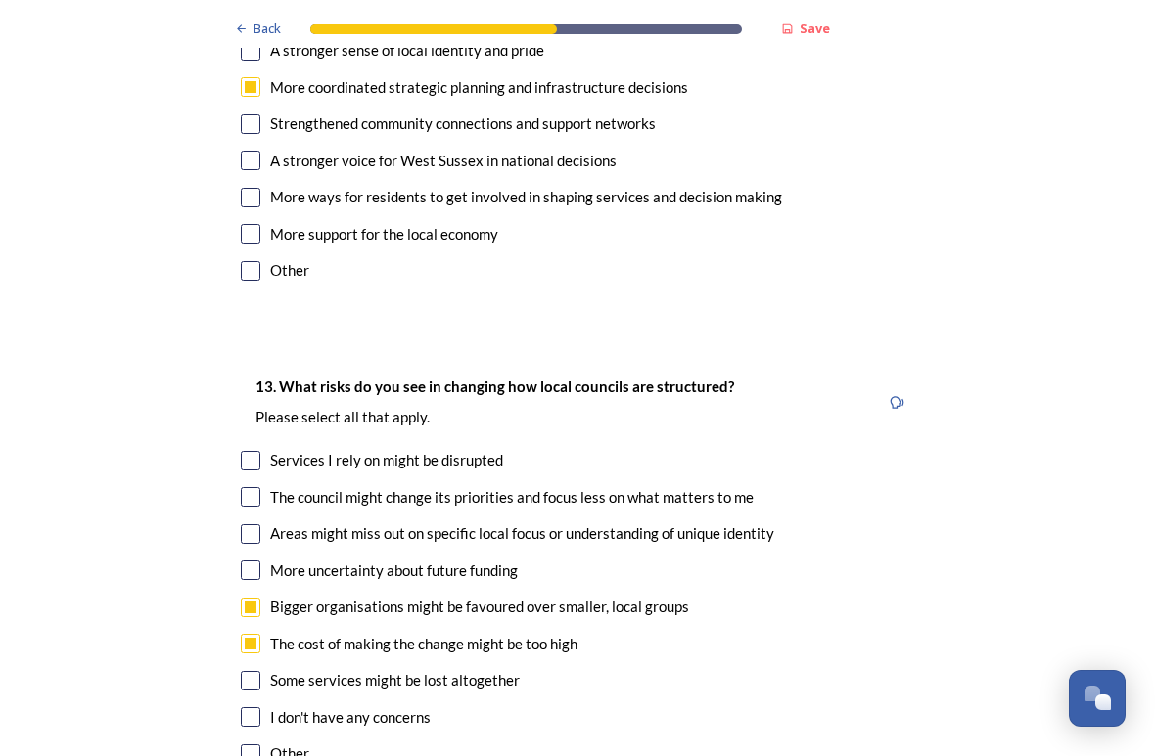
click at [256, 669] on input "checkbox" at bounding box center [251, 681] width 20 height 20
checkbox input "true"
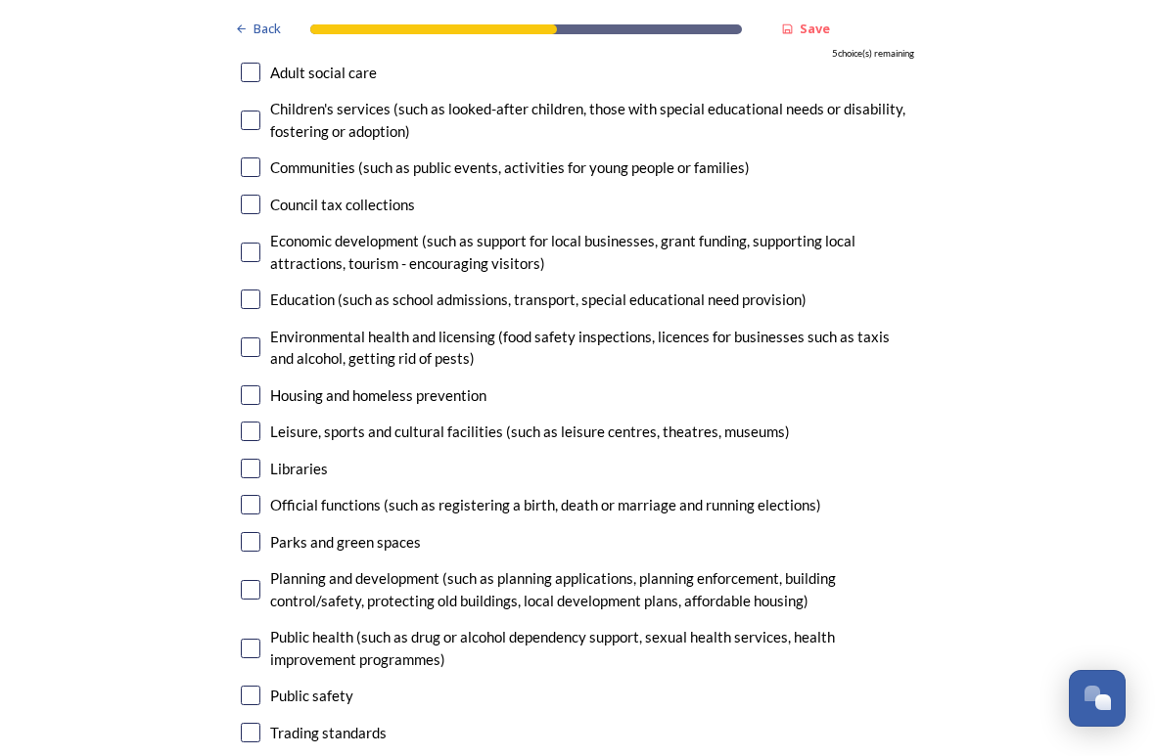
scroll to position [4834, 0]
click at [244, 580] on input "checkbox" at bounding box center [251, 590] width 20 height 20
checkbox input "true"
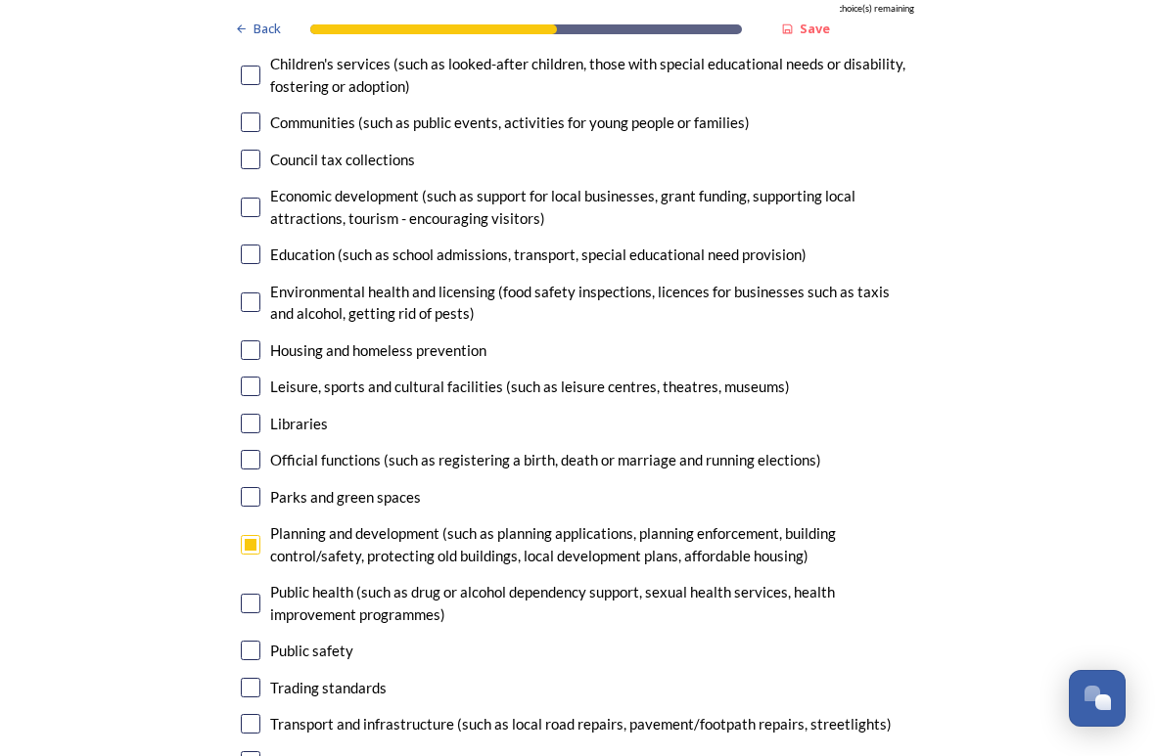
scroll to position [4879, 0]
click at [256, 340] on input "checkbox" at bounding box center [251, 350] width 20 height 20
checkbox input "true"
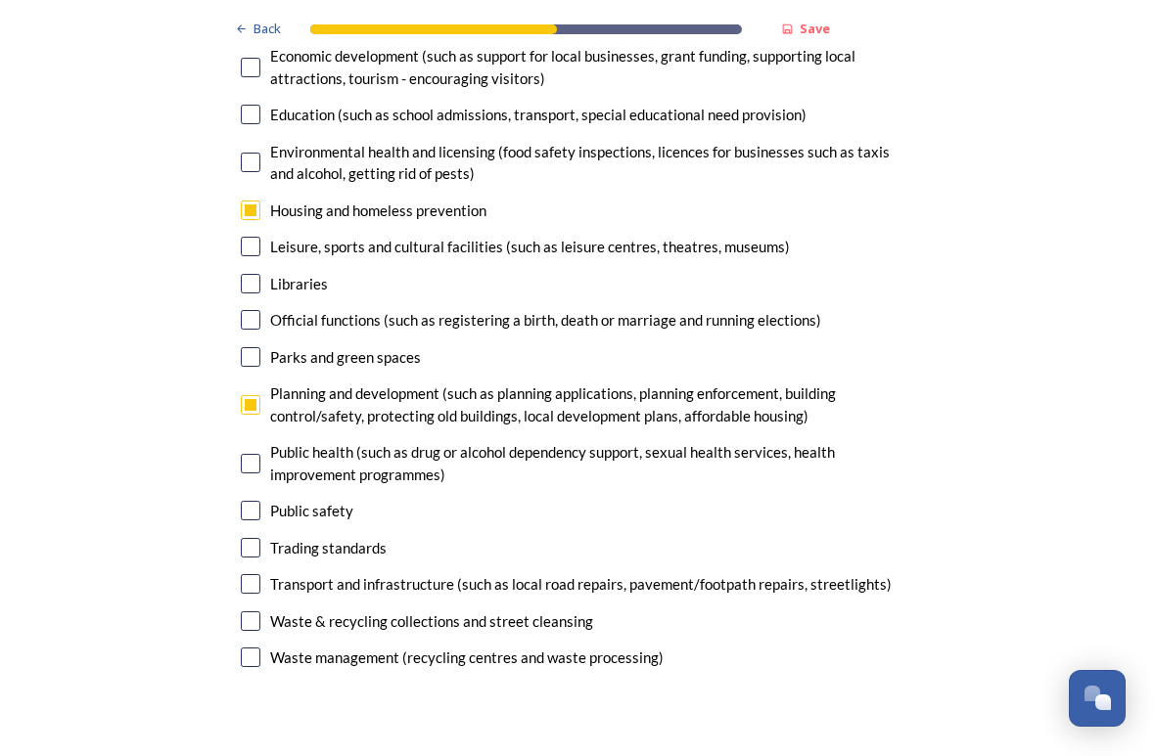
scroll to position [5018, 0]
click at [253, 502] on input "checkbox" at bounding box center [251, 512] width 20 height 20
checkbox input "true"
click at [257, 575] on input "checkbox" at bounding box center [251, 585] width 20 height 20
checkbox input "true"
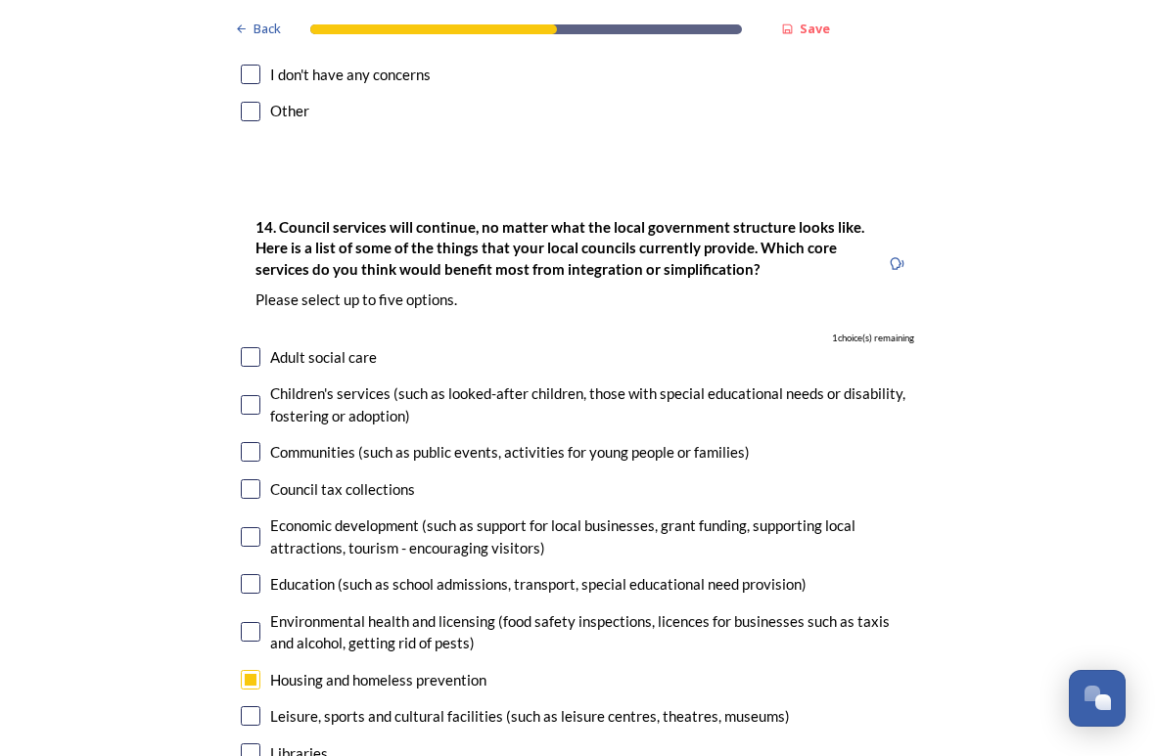
scroll to position [4552, 0]
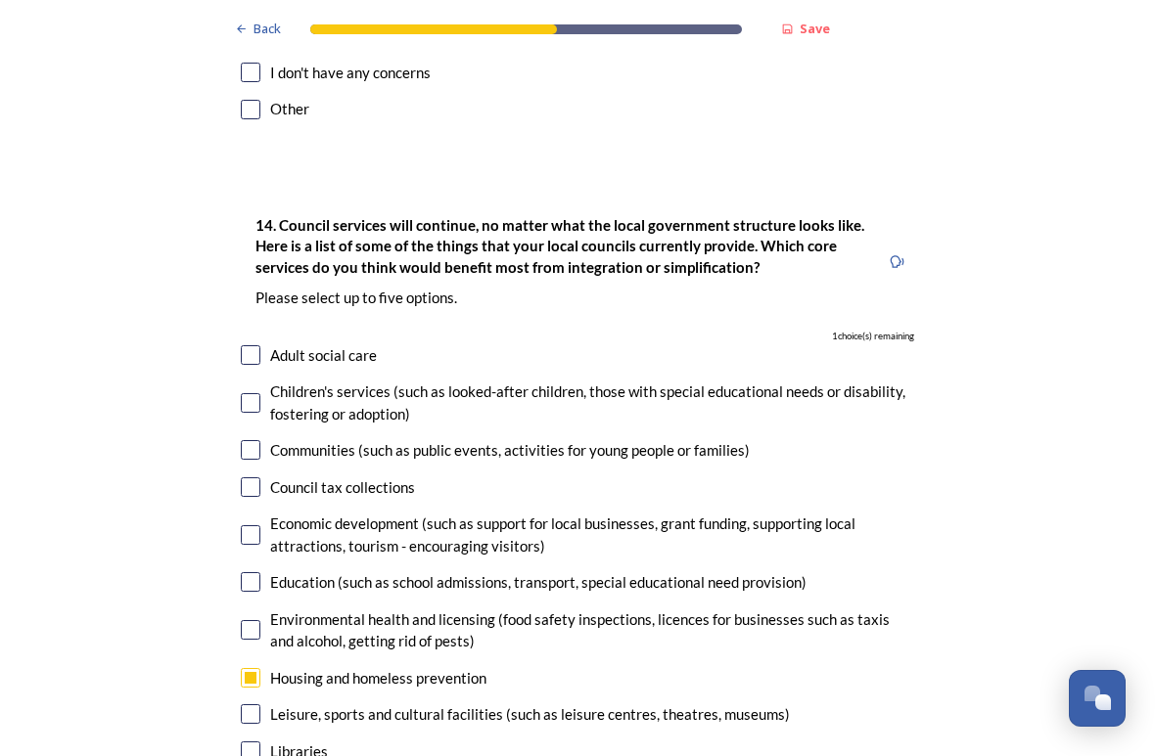
click at [249, 345] on input "checkbox" at bounding box center [251, 355] width 20 height 20
checkbox input "true"
click at [245, 393] on input "checkbox" at bounding box center [251, 403] width 20 height 20
click at [249, 393] on input "checkbox" at bounding box center [251, 403] width 20 height 20
click at [256, 393] on input "checkbox" at bounding box center [251, 403] width 20 height 20
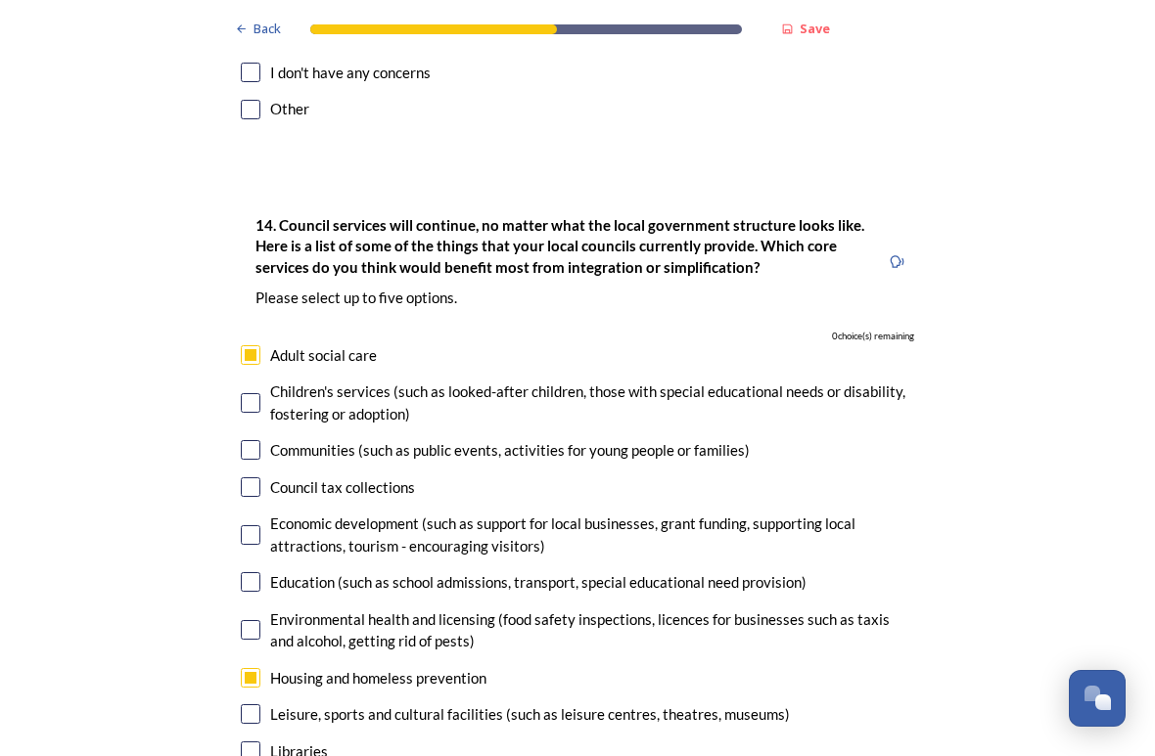
checkbox input "false"
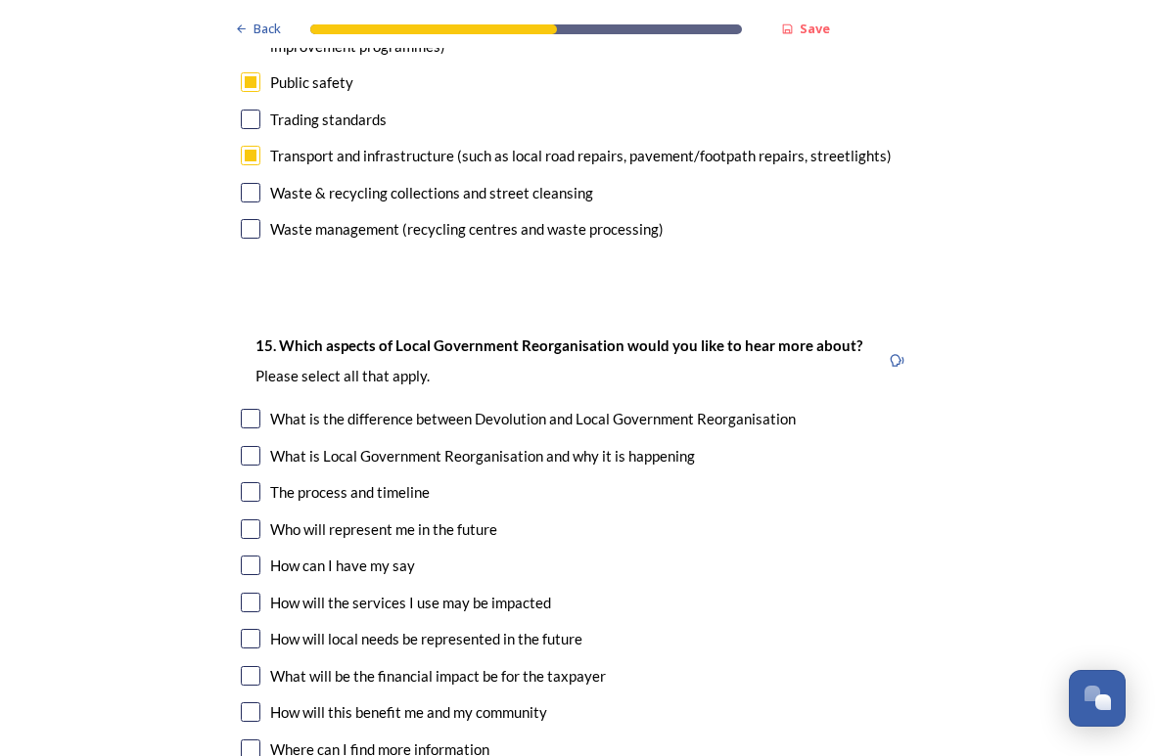
scroll to position [5448, 0]
click at [249, 409] on input "checkbox" at bounding box center [251, 419] width 20 height 20
checkbox input "true"
click at [246, 446] on input "checkbox" at bounding box center [251, 456] width 20 height 20
checkbox input "true"
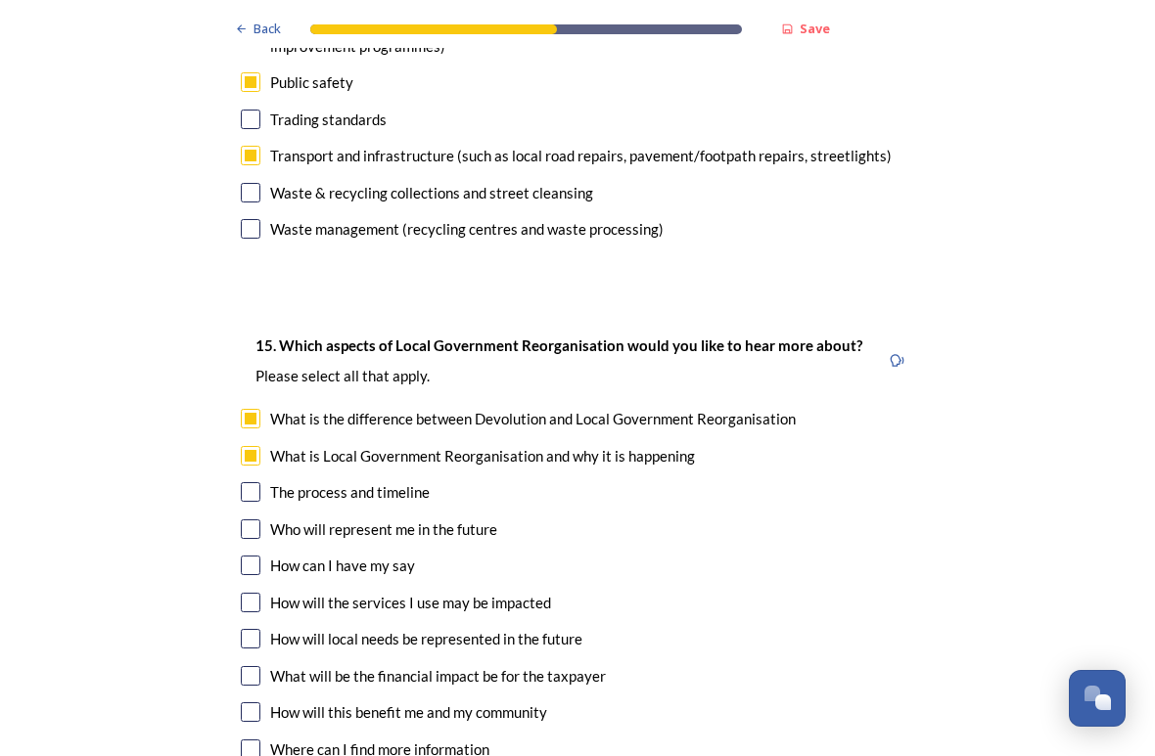
click at [250, 482] on input "checkbox" at bounding box center [251, 492] width 20 height 20
checkbox input "true"
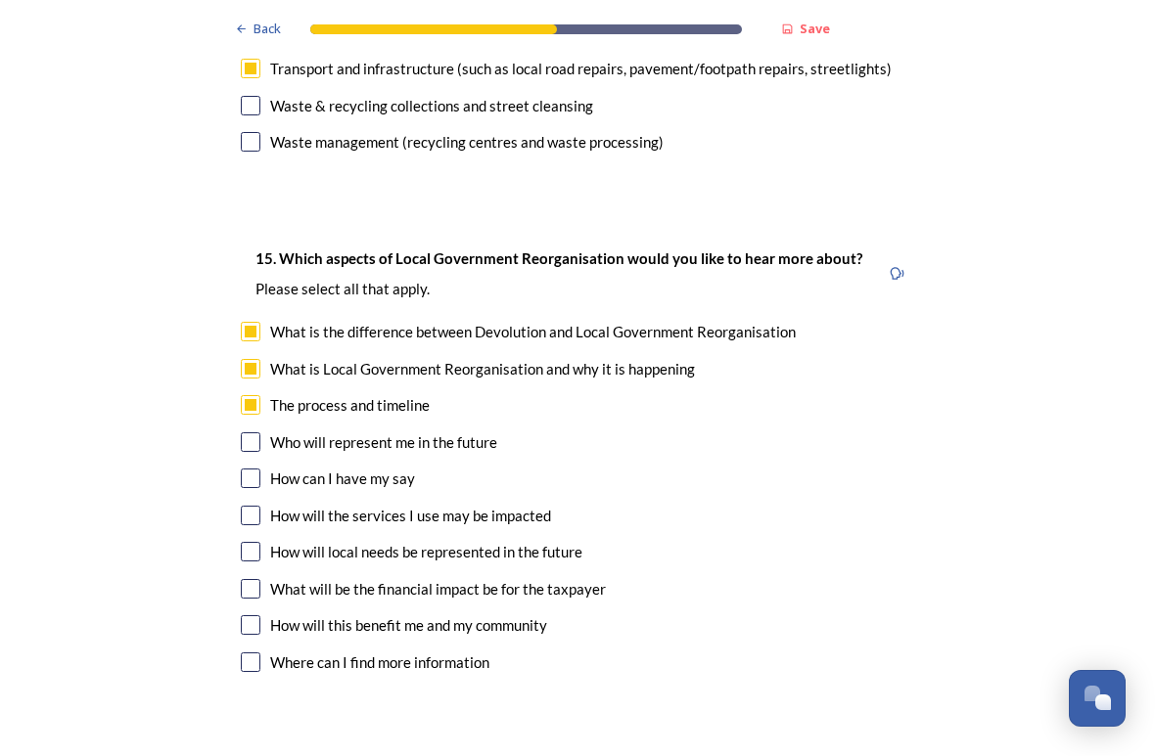
scroll to position [5535, 0]
click at [251, 469] on input "checkbox" at bounding box center [251, 479] width 20 height 20
checkbox input "true"
click at [252, 506] on input "checkbox" at bounding box center [251, 516] width 20 height 20
checkbox input "true"
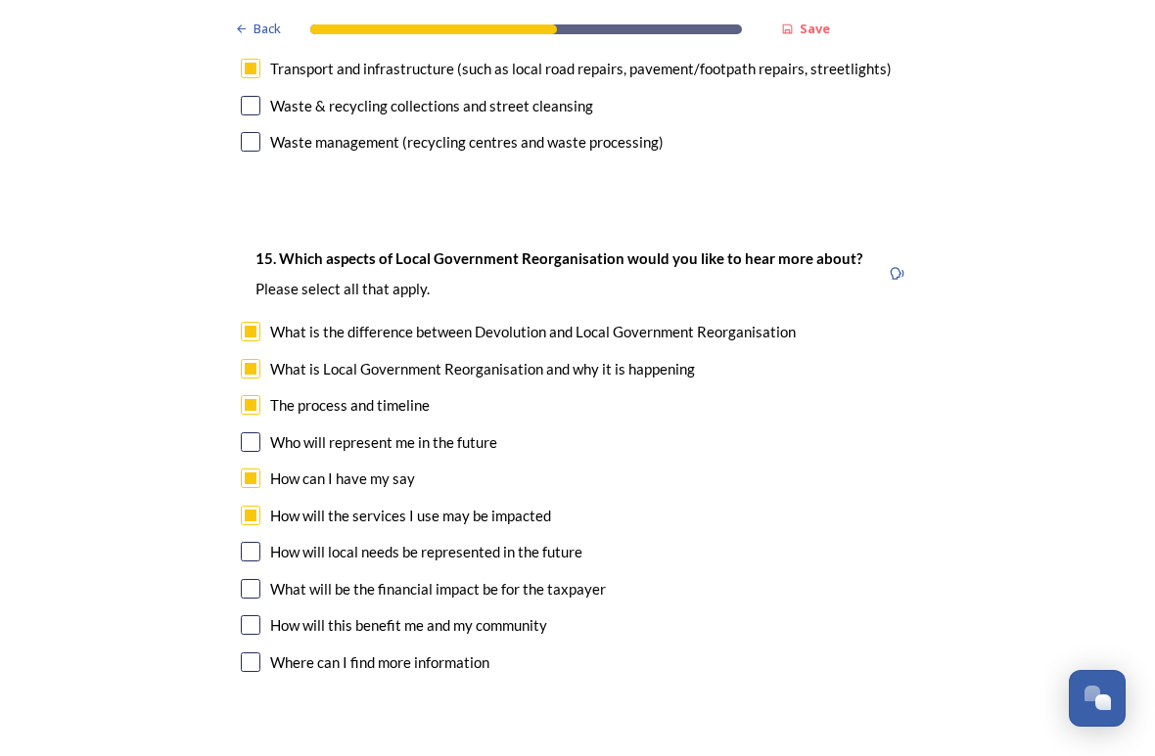
click at [250, 542] on input "checkbox" at bounding box center [251, 552] width 20 height 20
checkbox input "true"
click at [257, 579] on input "checkbox" at bounding box center [251, 589] width 20 height 20
checkbox input "true"
click at [253, 653] on input "checkbox" at bounding box center [251, 663] width 20 height 20
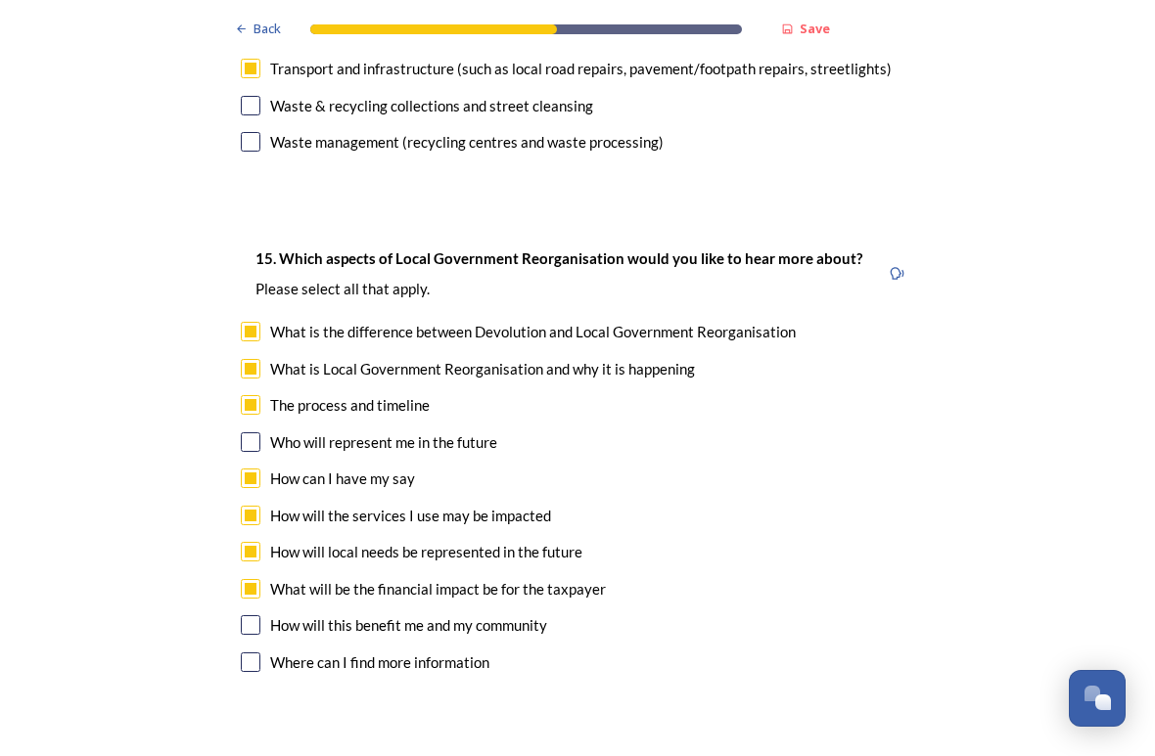
checkbox input "true"
click at [249, 615] on input "checkbox" at bounding box center [251, 625] width 20 height 20
checkbox input "true"
click at [247, 432] on input "checkbox" at bounding box center [251, 442] width 20 height 20
checkbox input "true"
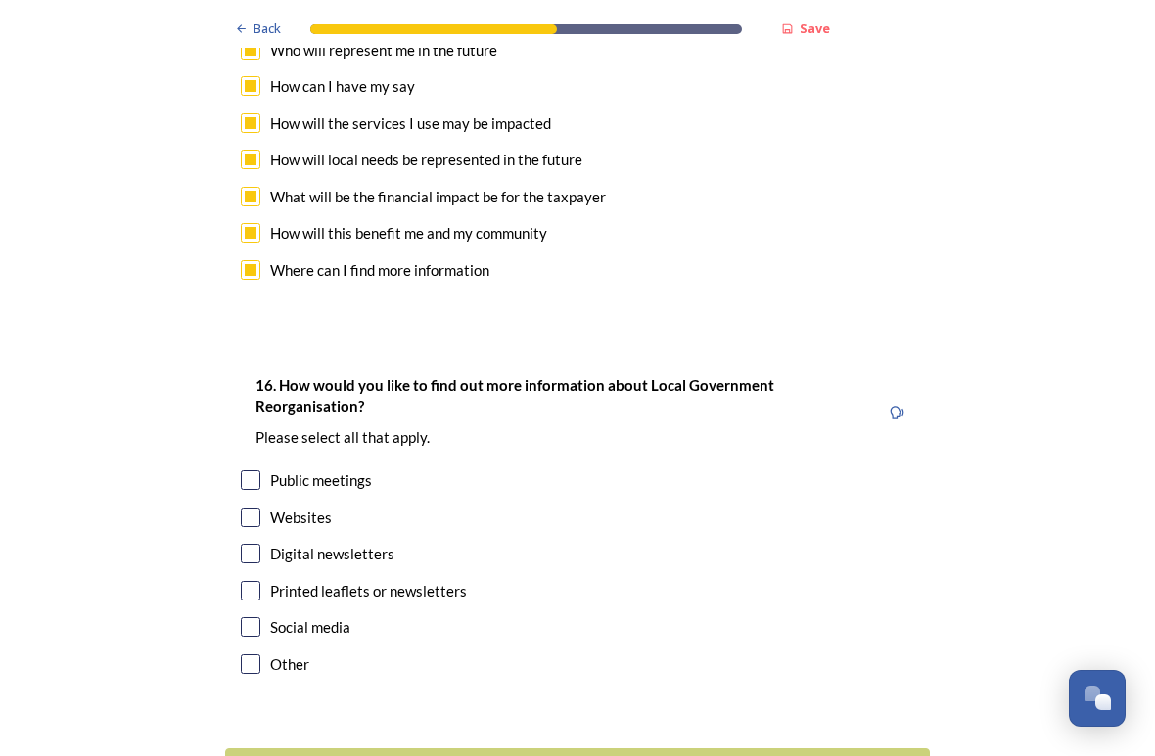
scroll to position [5926, 0]
click at [246, 472] on input "checkbox" at bounding box center [251, 482] width 20 height 20
checkbox input "true"
click at [250, 509] on input "checkbox" at bounding box center [251, 519] width 20 height 20
checkbox input "true"
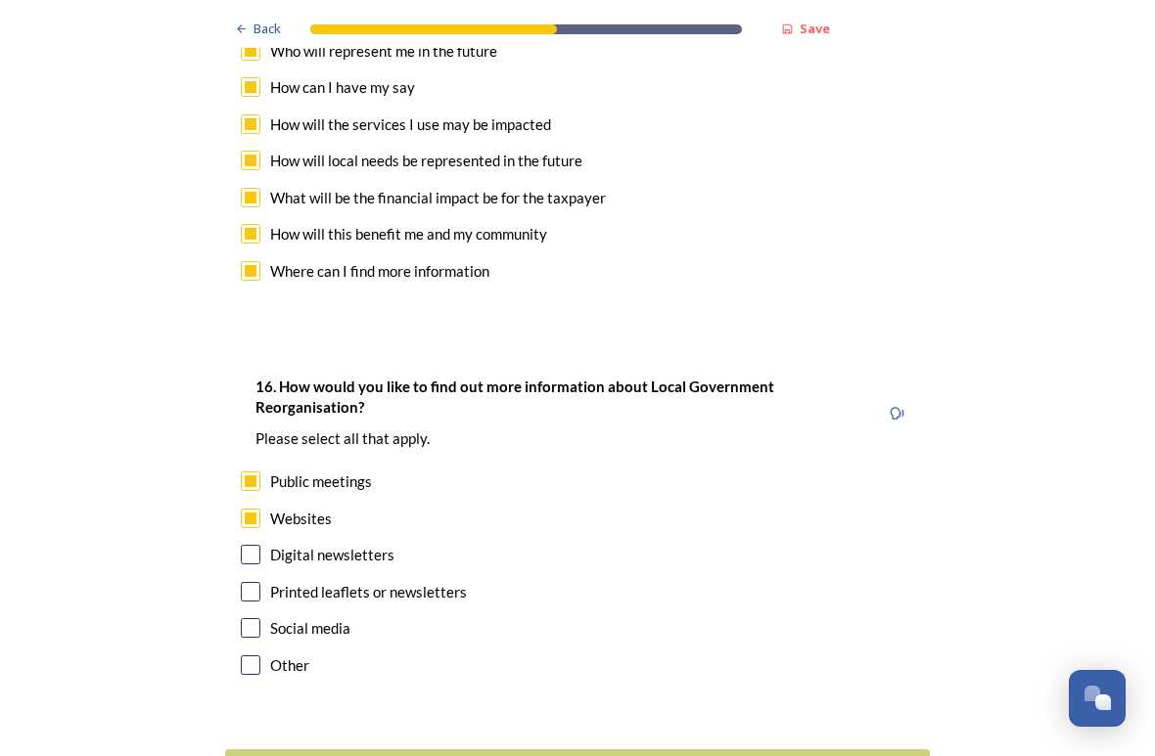
click at [246, 545] on input "checkbox" at bounding box center [251, 555] width 20 height 20
checkbox input "true"
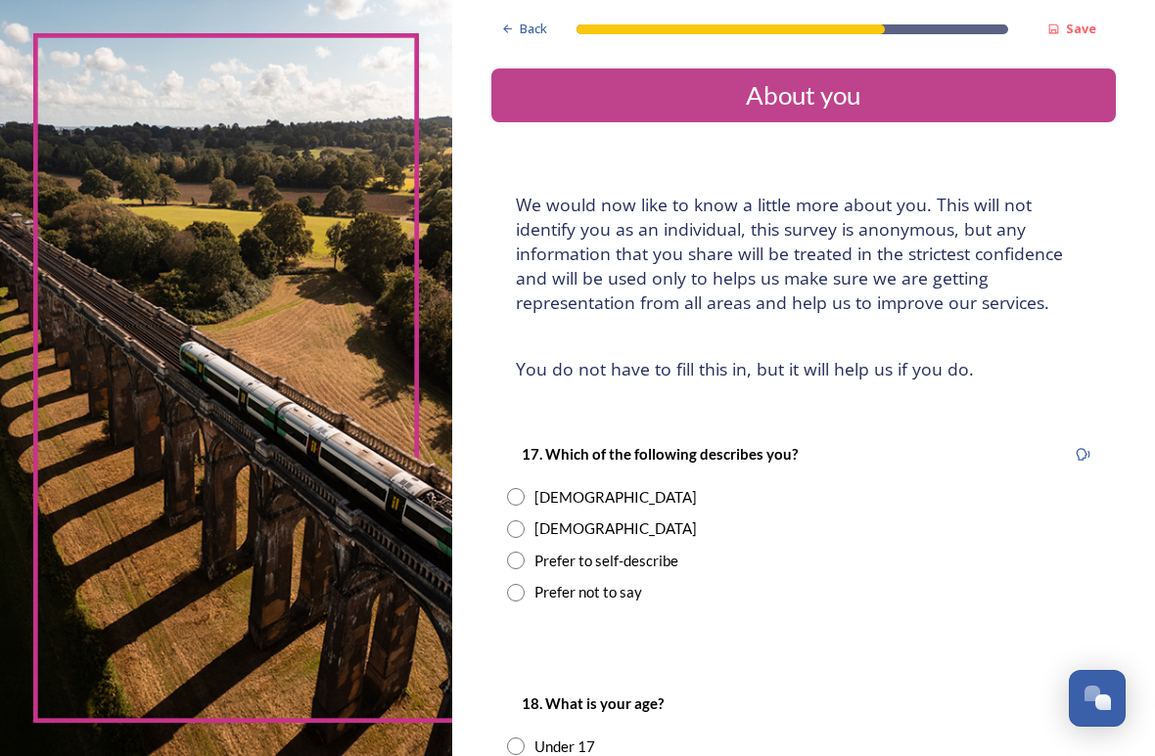
click at [524, 494] on input "radio" at bounding box center [516, 497] width 18 height 18
radio input "true"
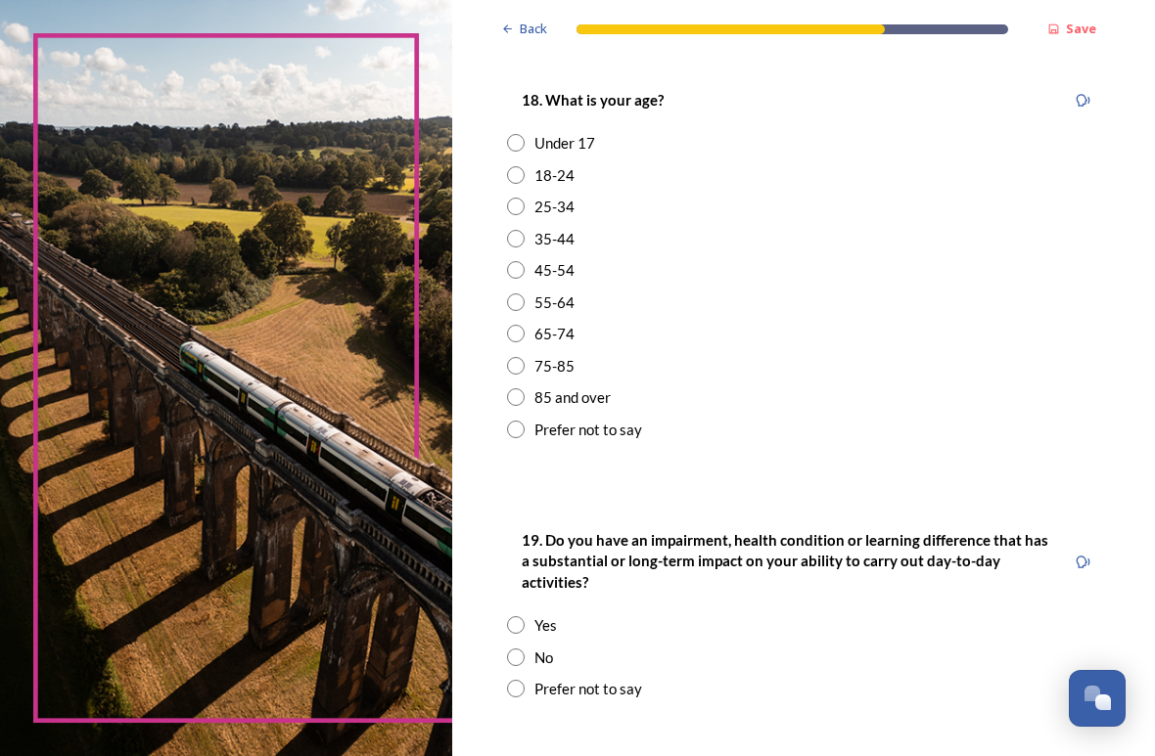
scroll to position [604, 0]
click at [524, 357] on input "radio" at bounding box center [516, 366] width 18 height 18
radio input "true"
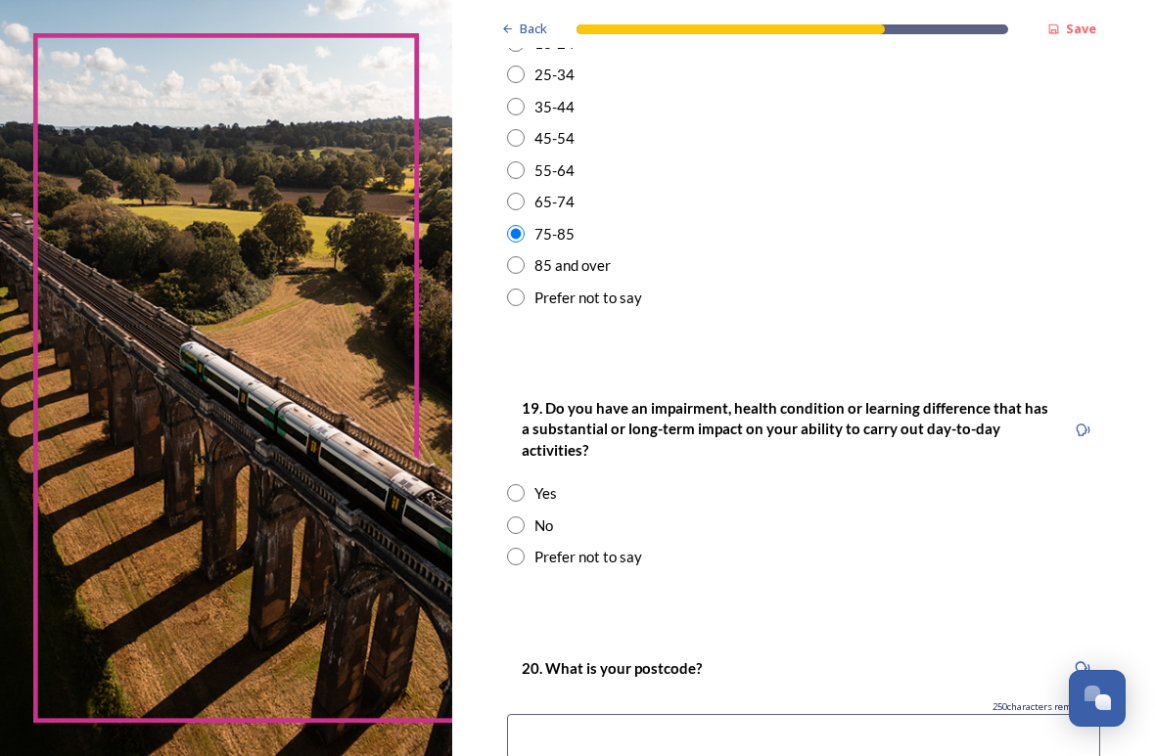
scroll to position [753, 0]
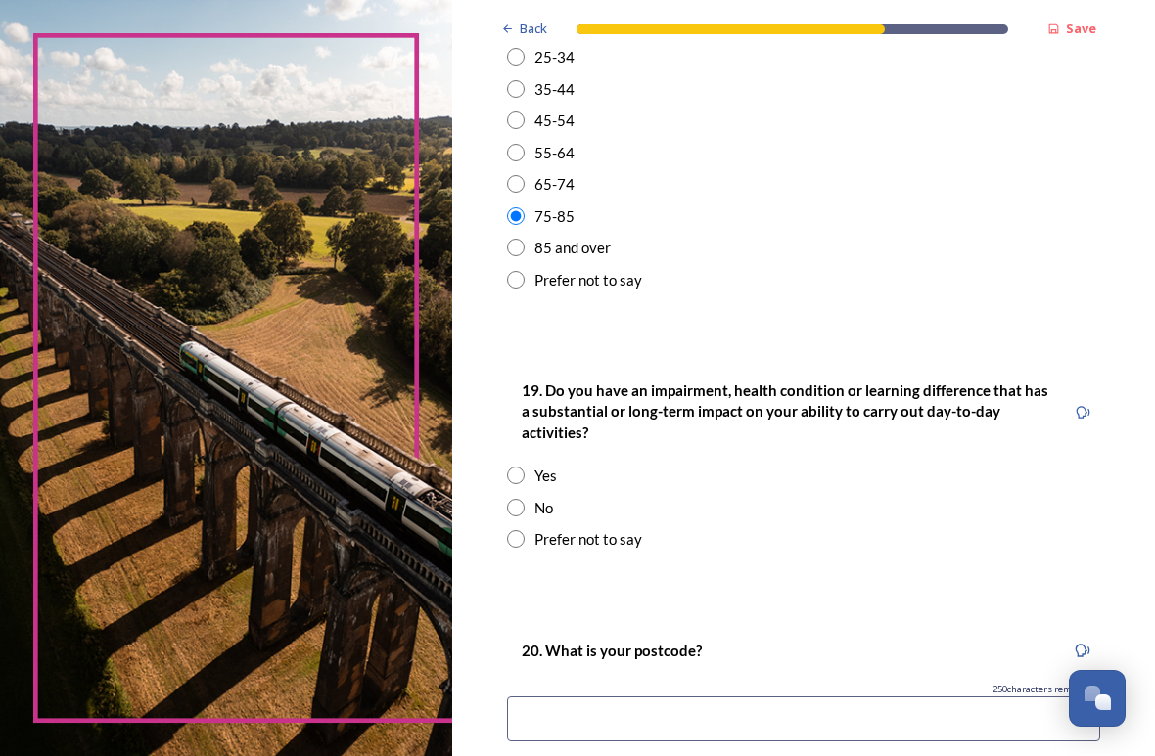
click at [523, 499] on input "radio" at bounding box center [516, 508] width 18 height 18
radio input "true"
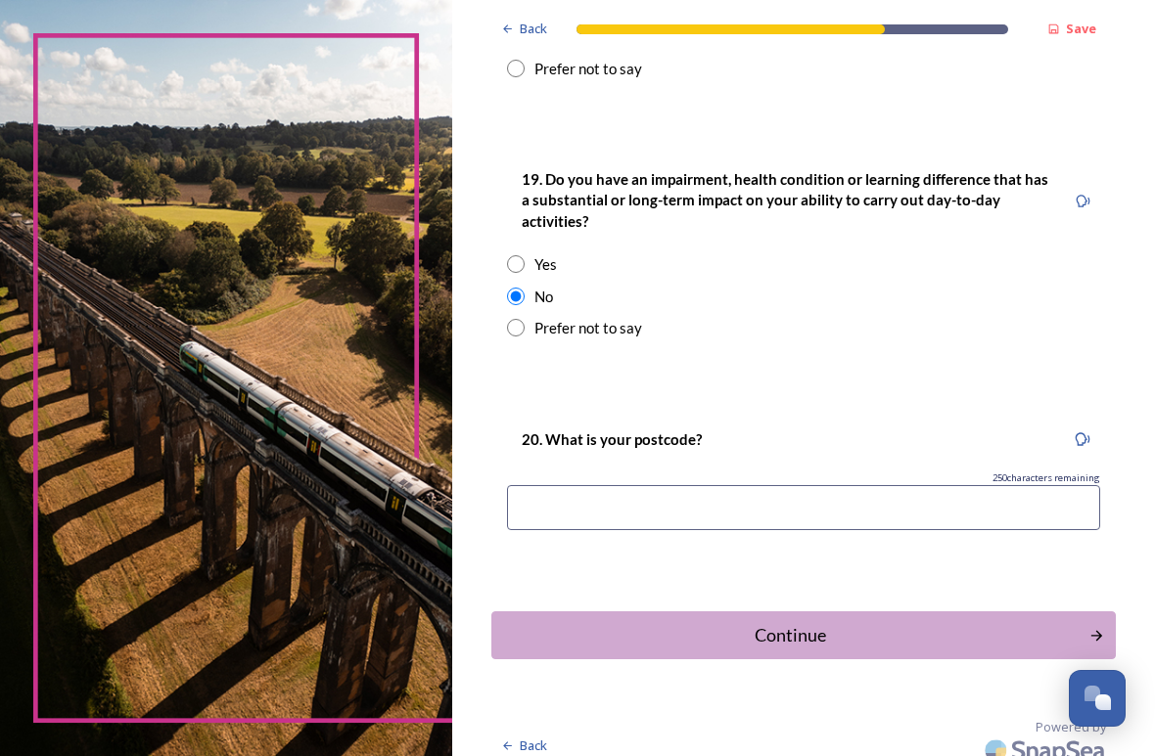
scroll to position [963, 0]
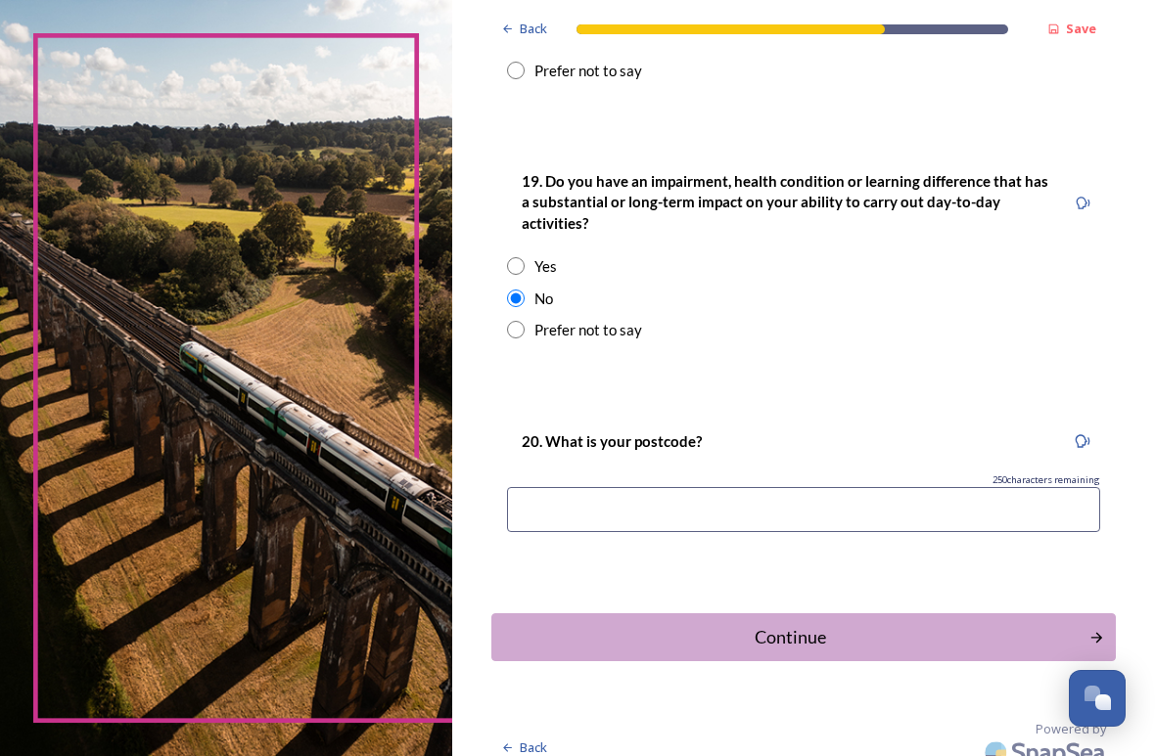
click at [570, 492] on input at bounding box center [803, 509] width 593 height 45
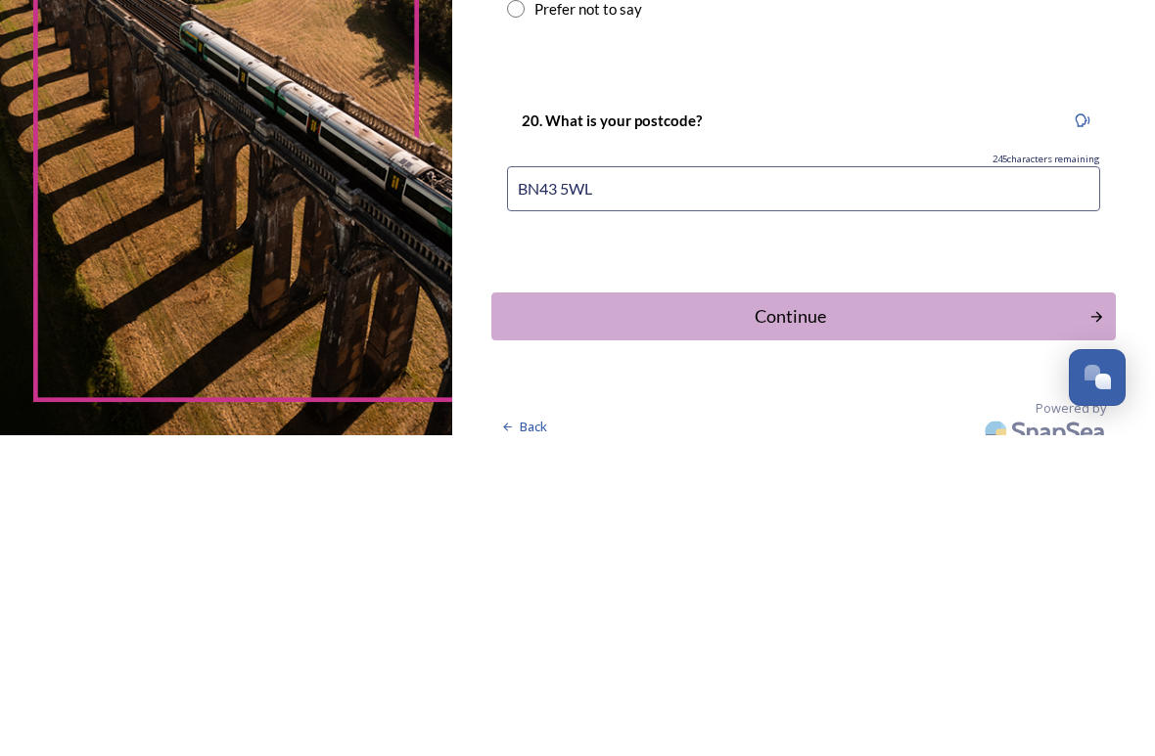
type input "BN43 5WL"
click at [540, 624] on div "Continue" at bounding box center [790, 637] width 576 height 26
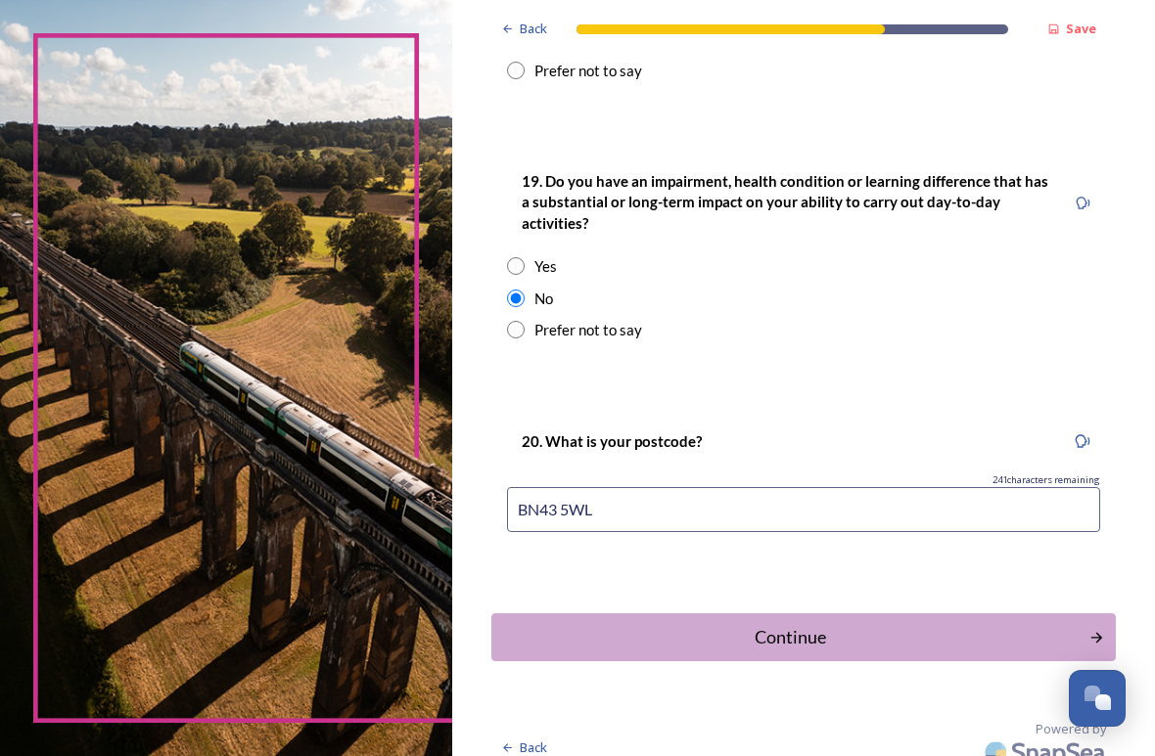
scroll to position [0, 0]
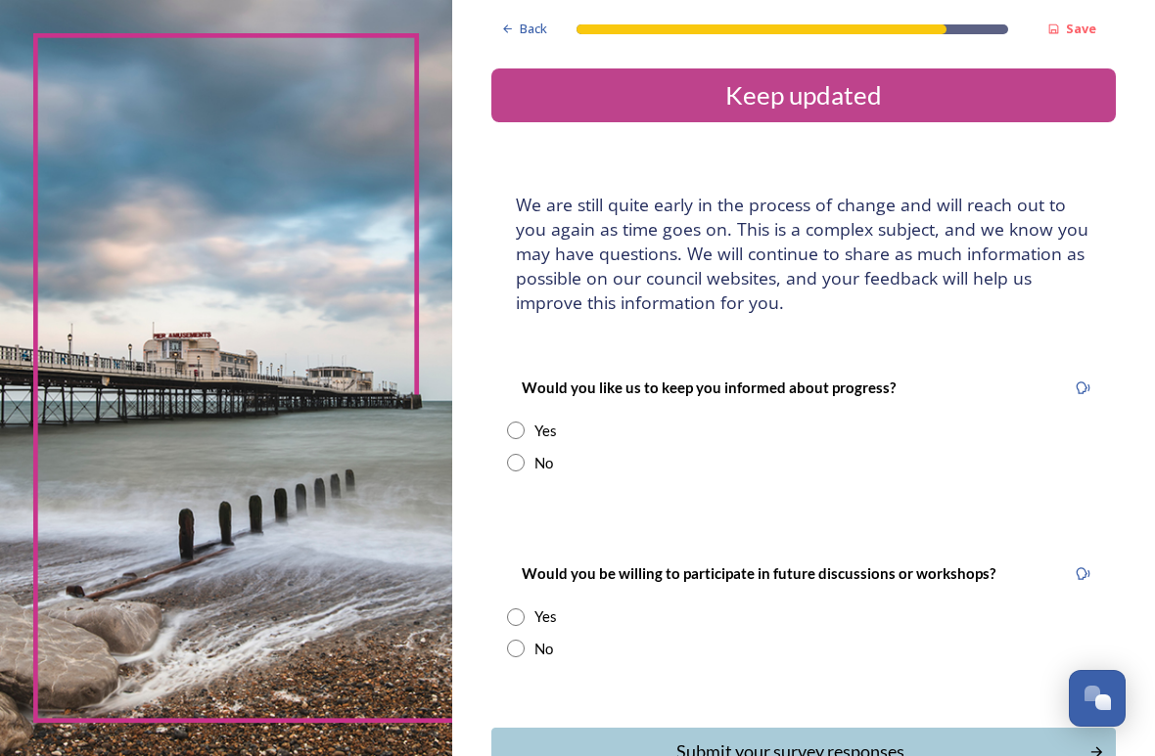
click at [524, 427] on input "radio" at bounding box center [516, 431] width 18 height 18
radio input "true"
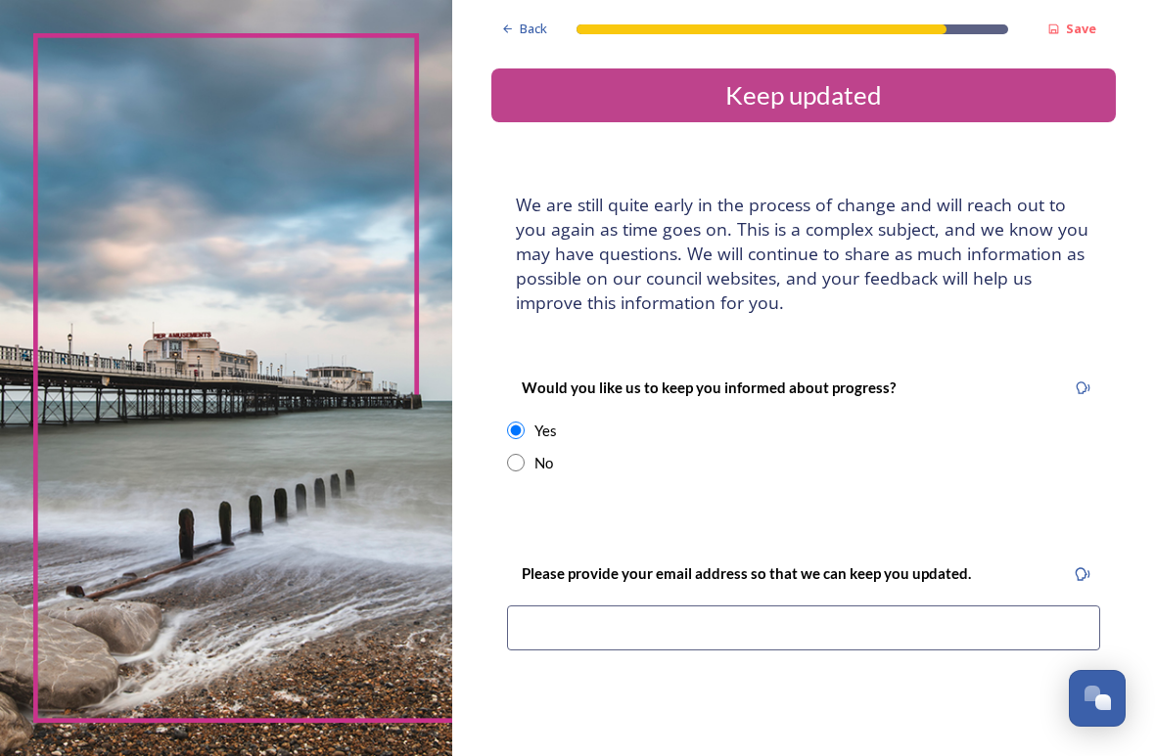
click at [549, 626] on input at bounding box center [803, 628] width 593 height 45
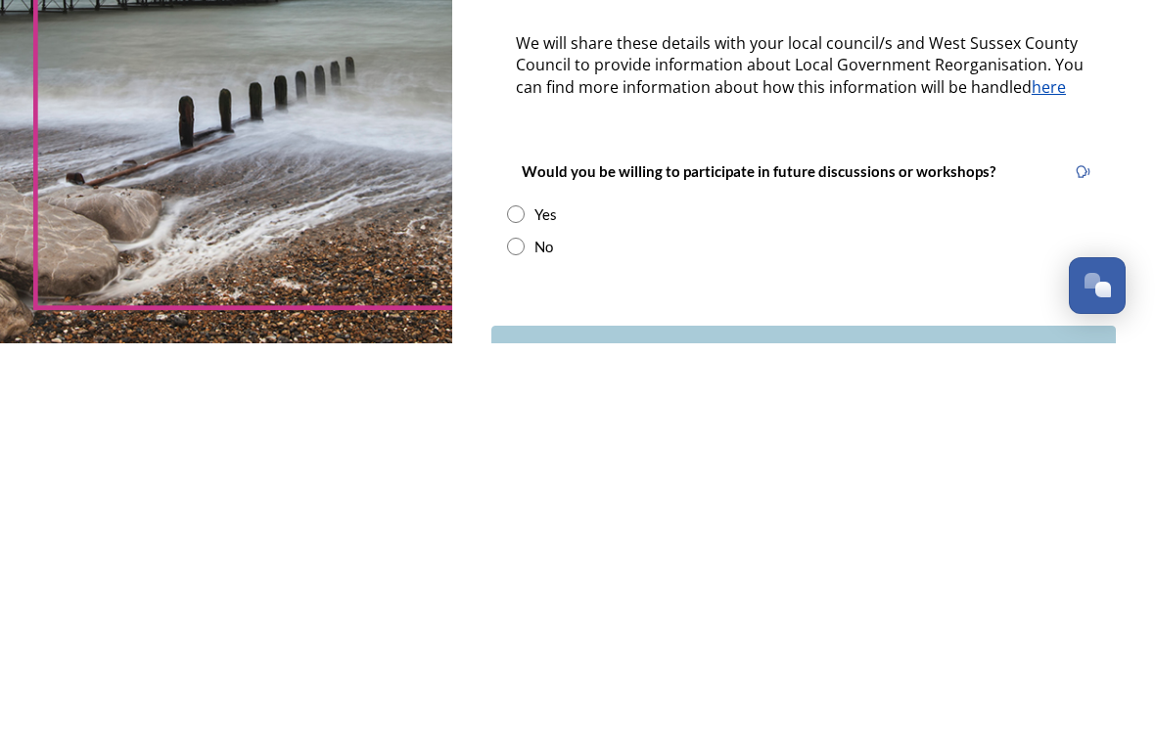
scroll to position [310, 0]
type input "[PERSON_NAME][EMAIL_ADDRESS][DOMAIN_NAME]"
click at [524, 650] on input "radio" at bounding box center [516, 659] width 18 height 18
radio input "true"
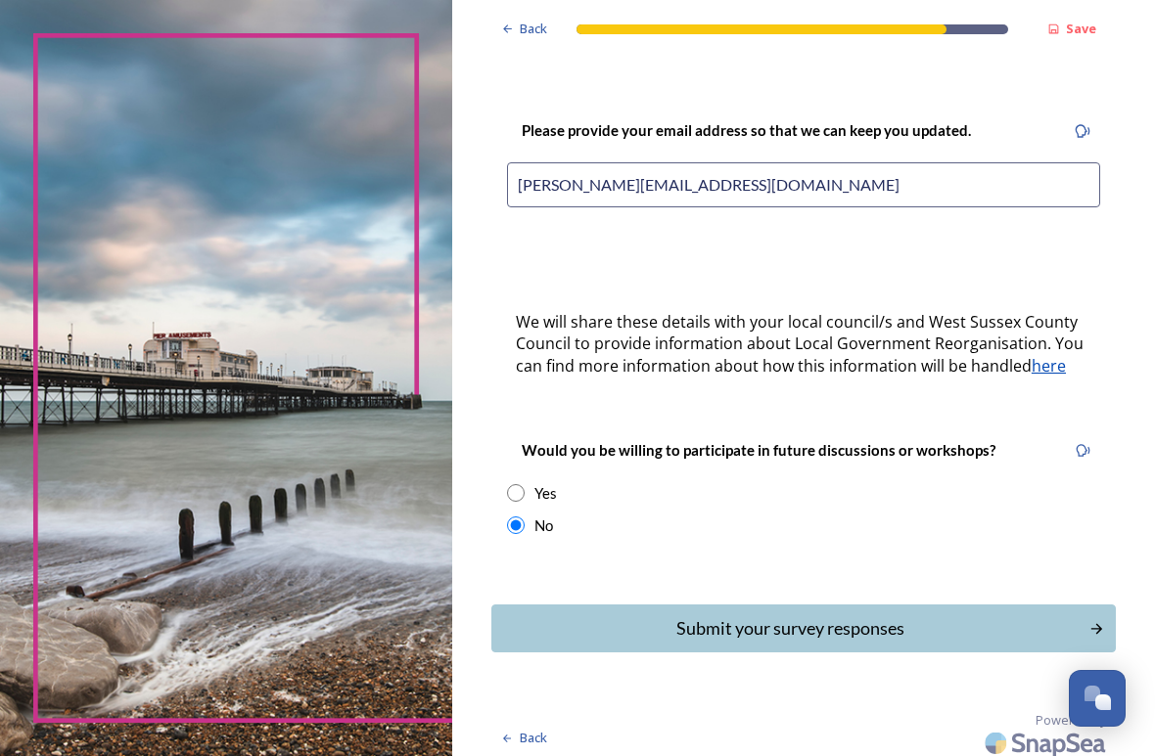
scroll to position [441, 0]
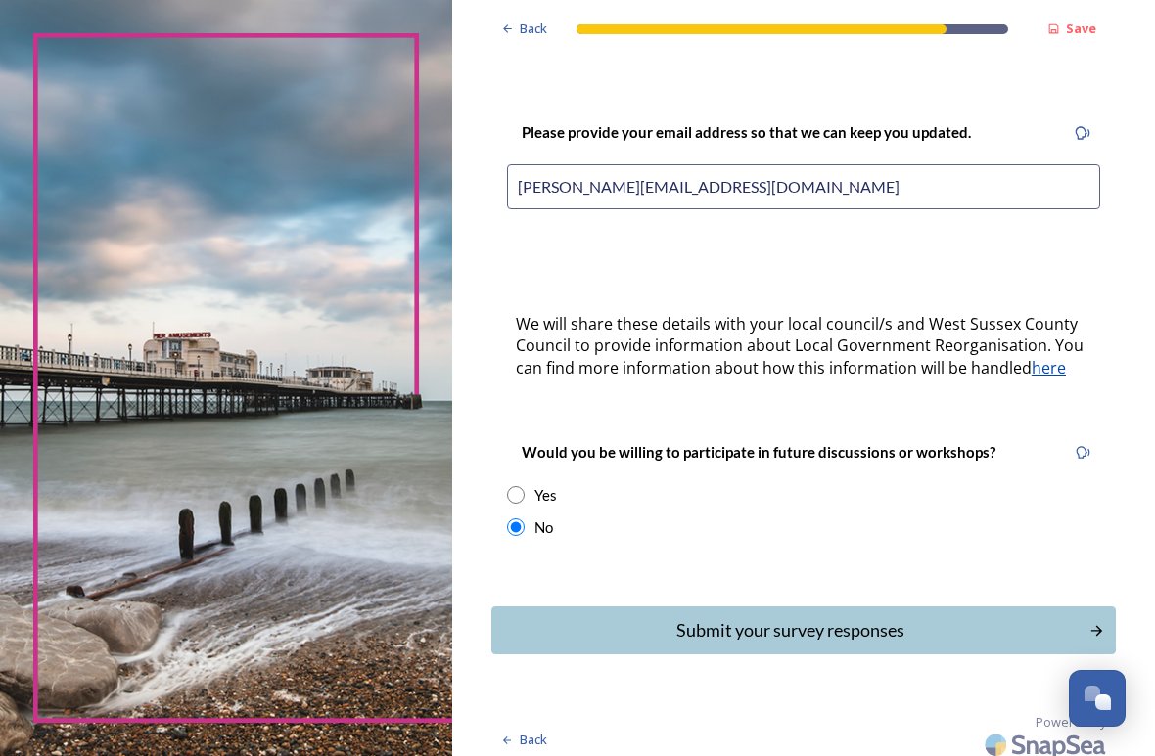
click at [669, 628] on div "Submit your survey responses" at bounding box center [790, 630] width 576 height 26
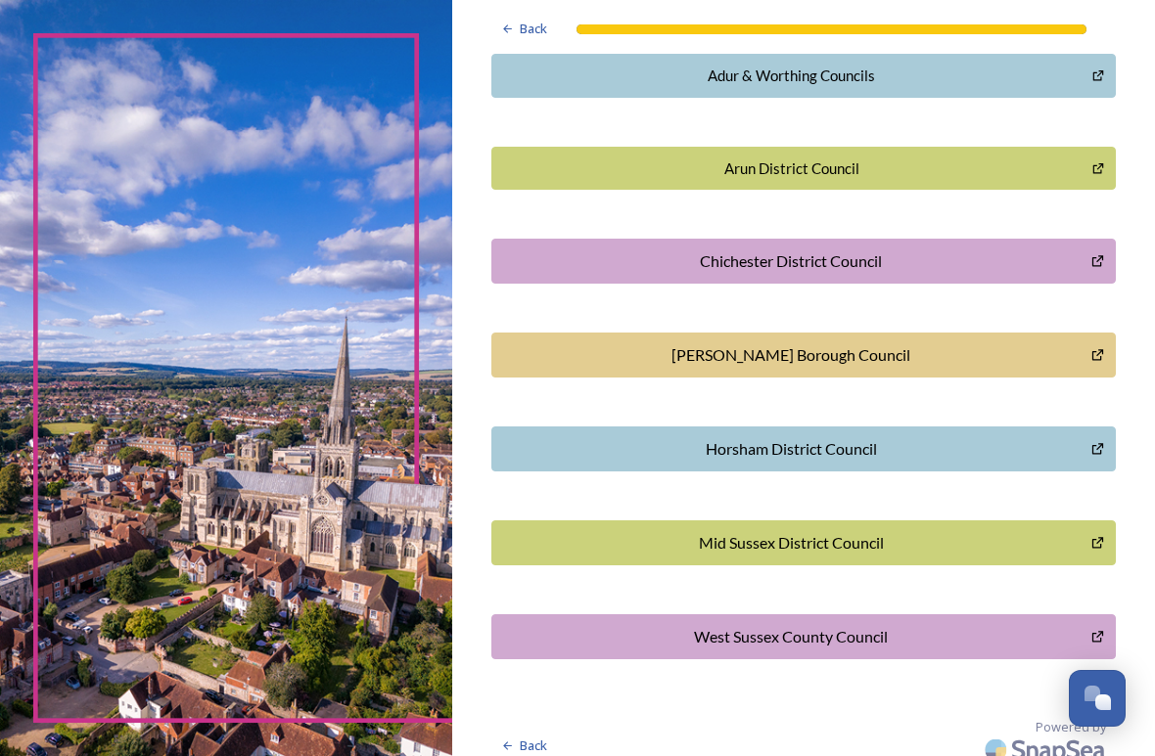
scroll to position [486, 0]
